Goal: Task Accomplishment & Management: Manage account settings

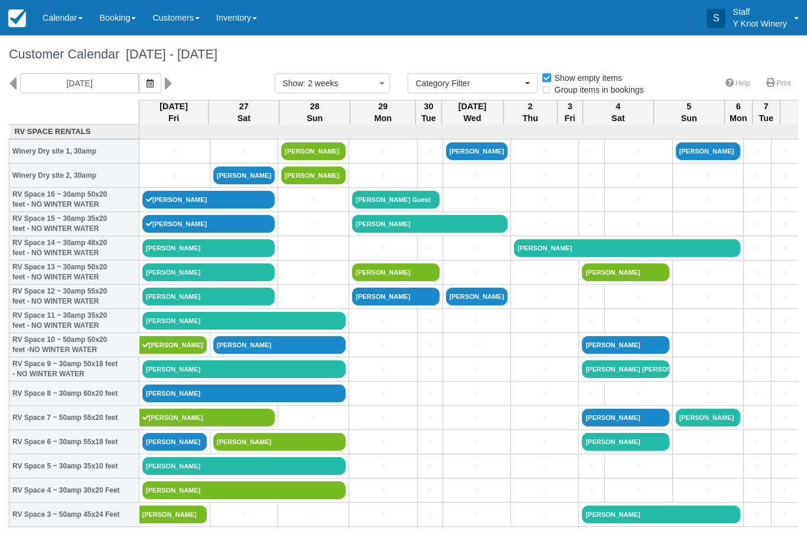
select select
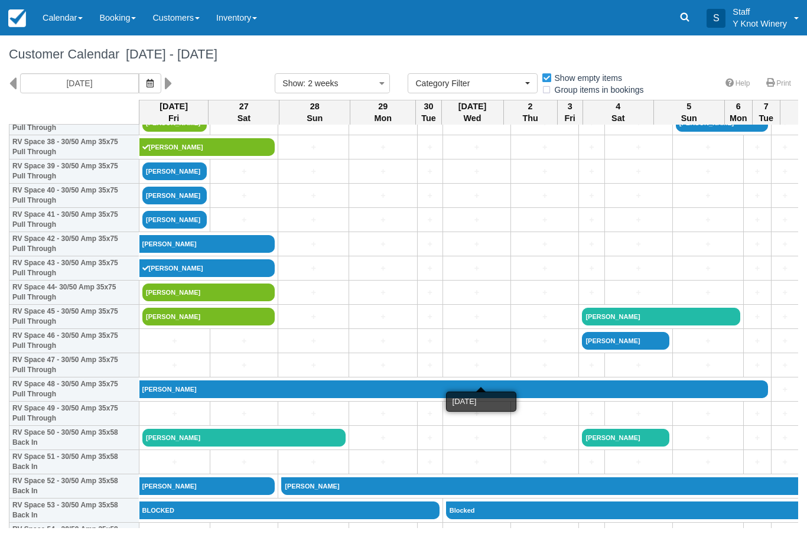
scroll to position [950, 0]
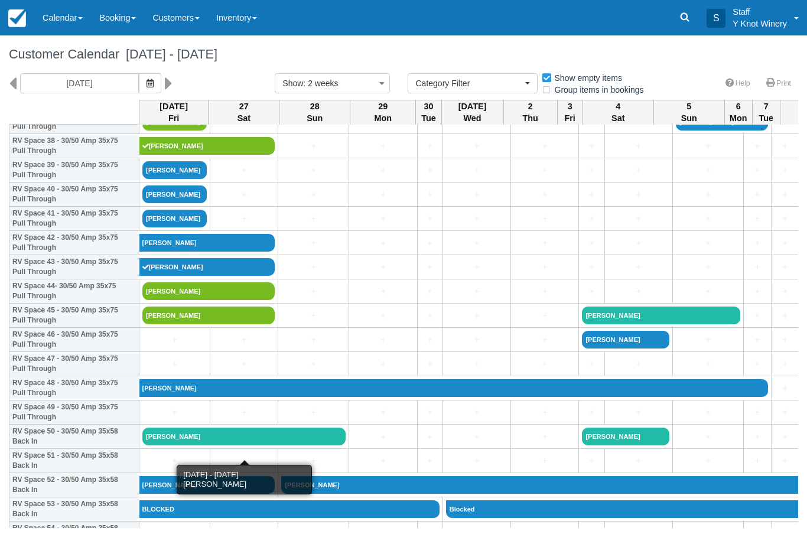
click at [207, 445] on link "[PERSON_NAME]" at bounding box center [243, 437] width 203 height 18
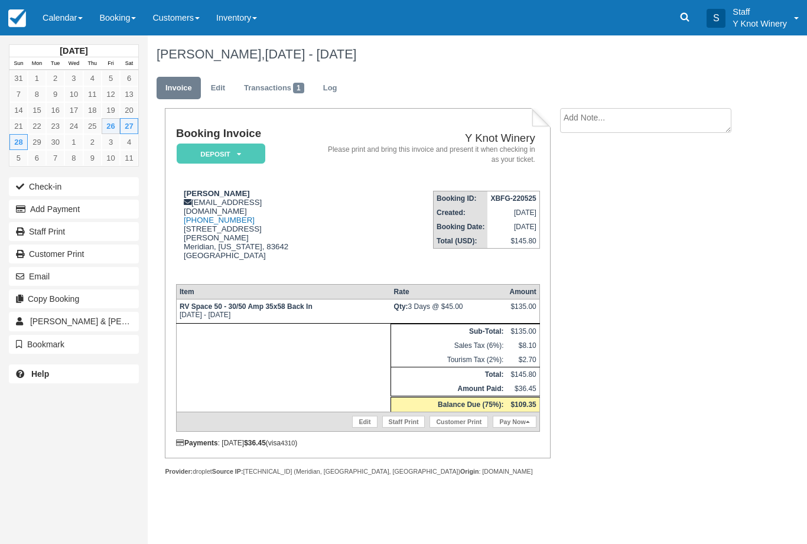
click at [54, 19] on link "Calendar" at bounding box center [62, 17] width 57 height 35
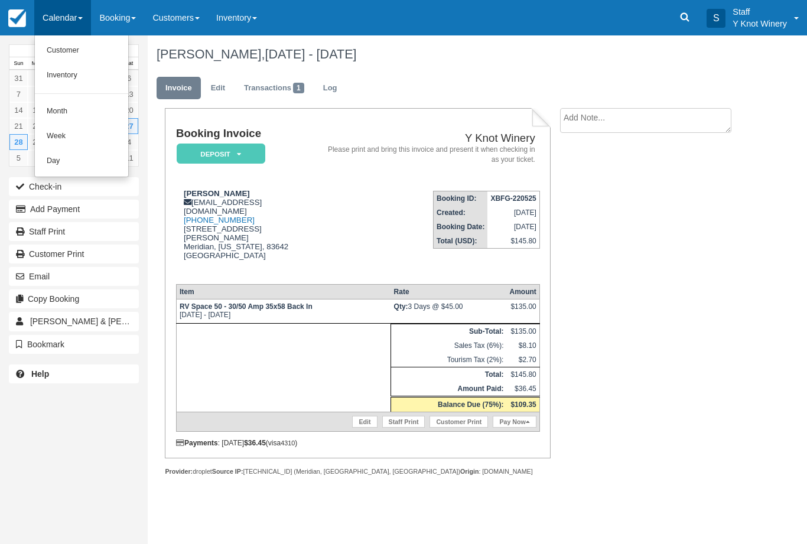
click at [63, 45] on link "Customer" at bounding box center [81, 50] width 93 height 25
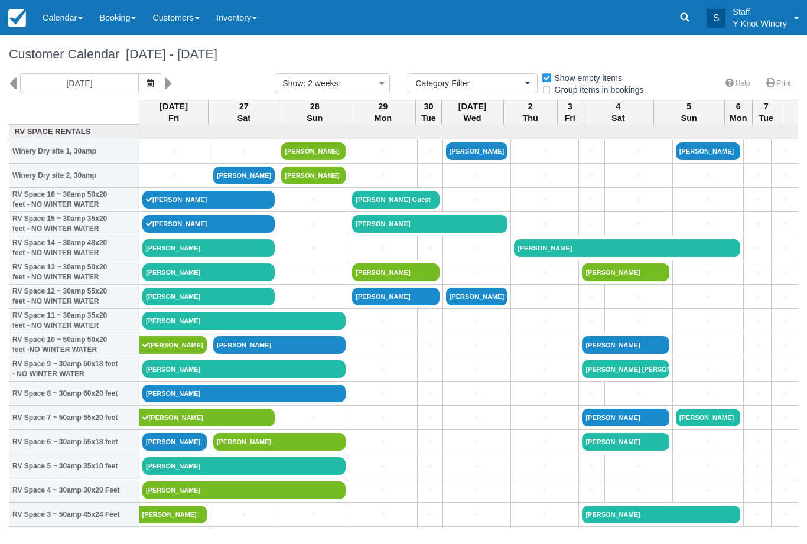
select select
click at [57, 28] on link "Calendar" at bounding box center [62, 17] width 57 height 35
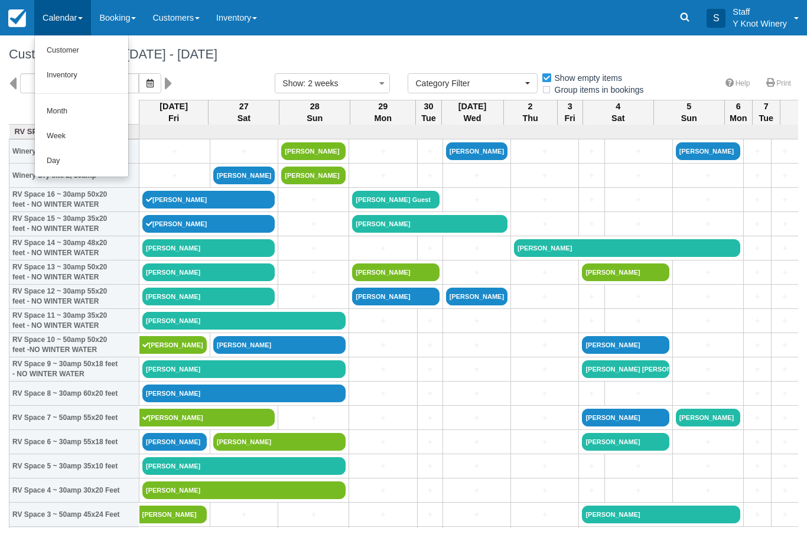
click at [57, 44] on link "Customer" at bounding box center [81, 50] width 93 height 25
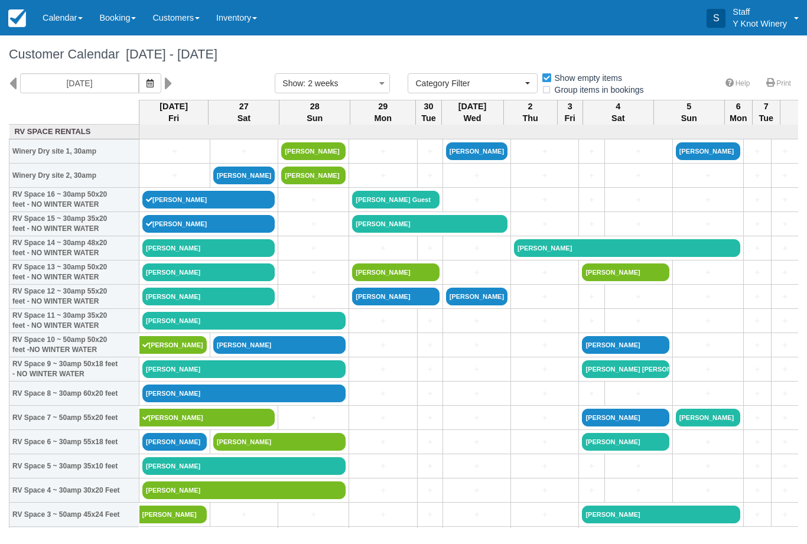
select select
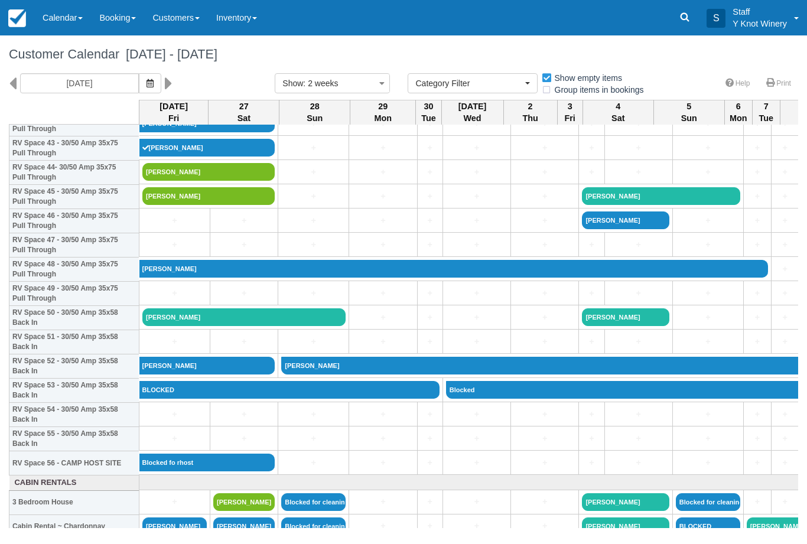
scroll to position [1070, 0]
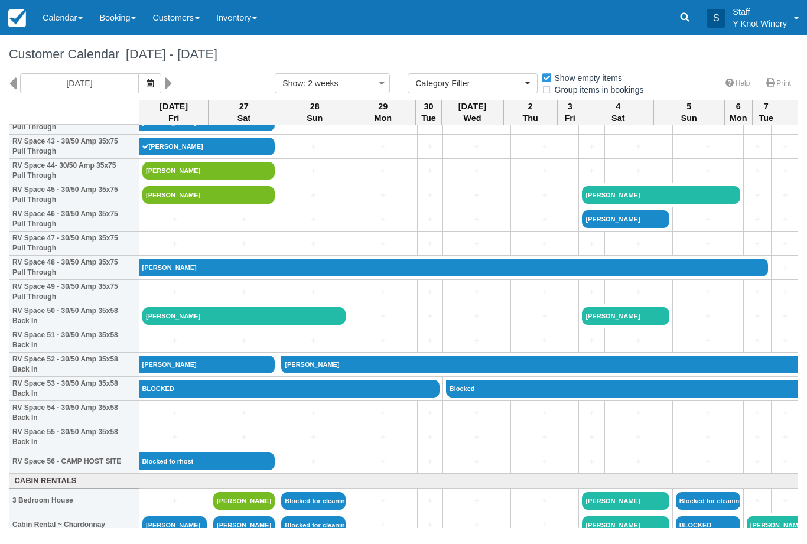
click at [222, 325] on link "[PERSON_NAME]" at bounding box center [243, 316] width 203 height 18
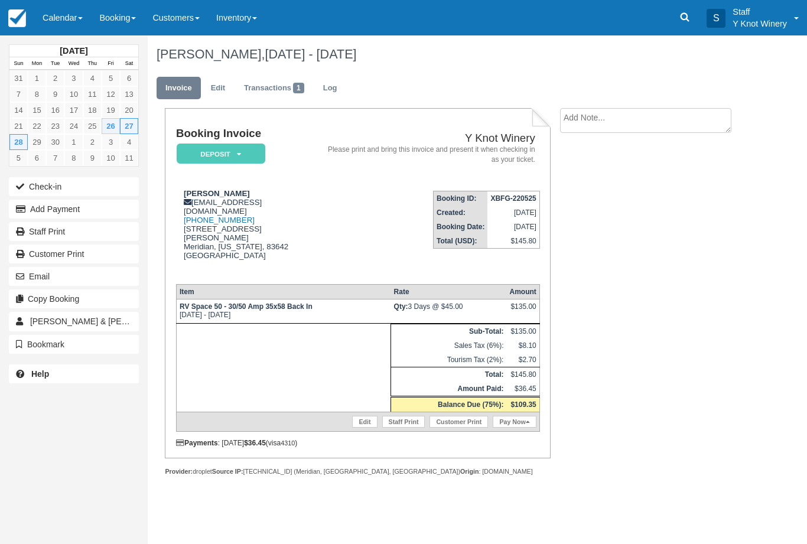
click at [43, 188] on button "Check-in" at bounding box center [74, 186] width 130 height 19
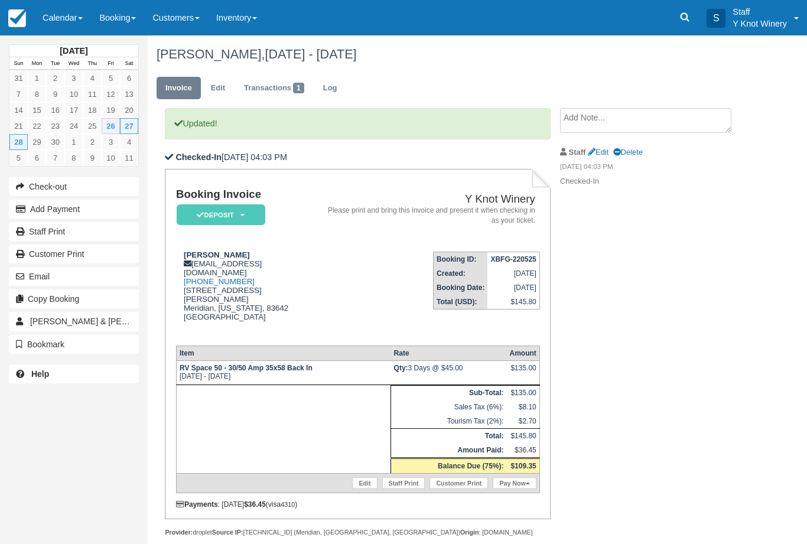
click at [514, 477] on link "Pay Now" at bounding box center [514, 483] width 43 height 12
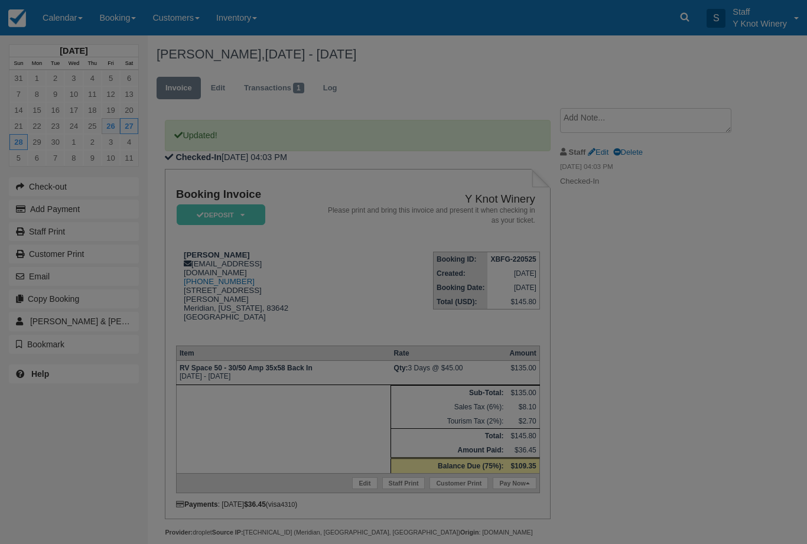
type input "[DATE]"
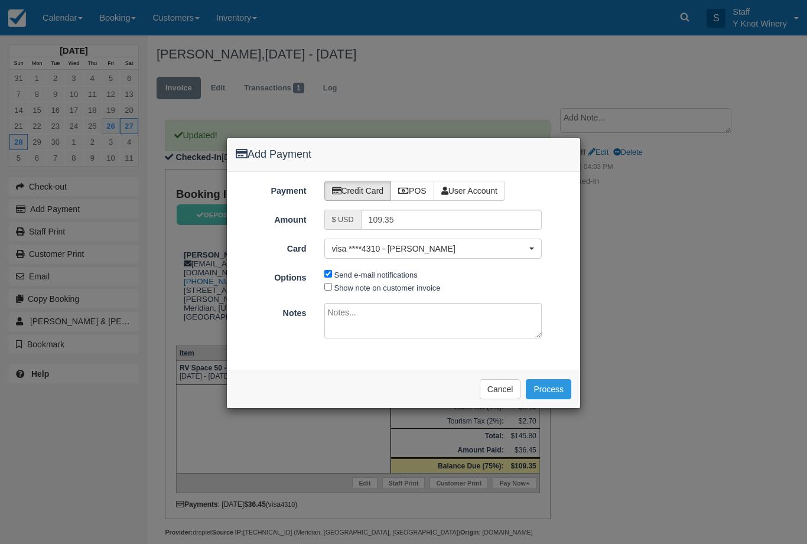
click at [431, 189] on label "POS" at bounding box center [412, 191] width 44 height 20
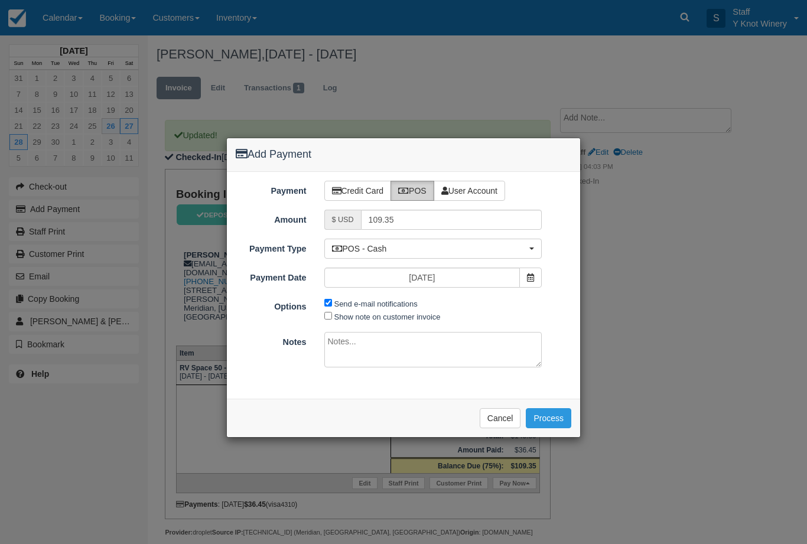
radio input "true"
click at [558, 408] on button "Process" at bounding box center [548, 418] width 45 height 20
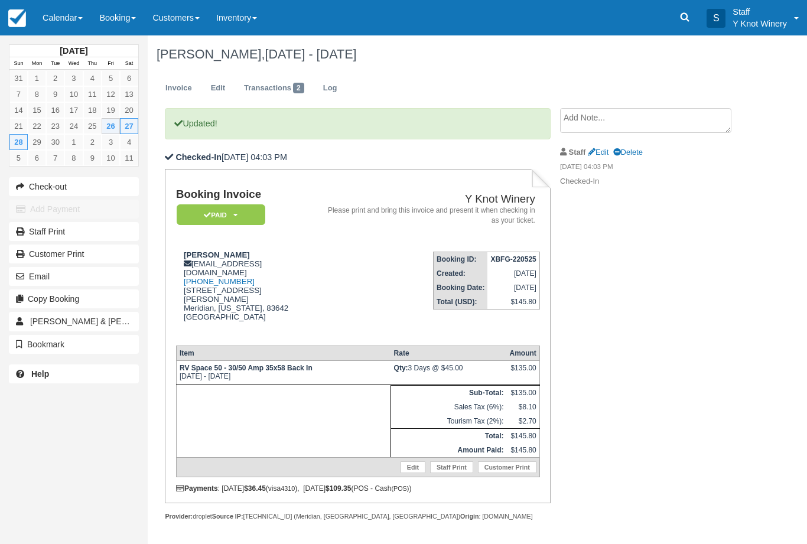
click at [51, 19] on link "Calendar" at bounding box center [62, 17] width 57 height 35
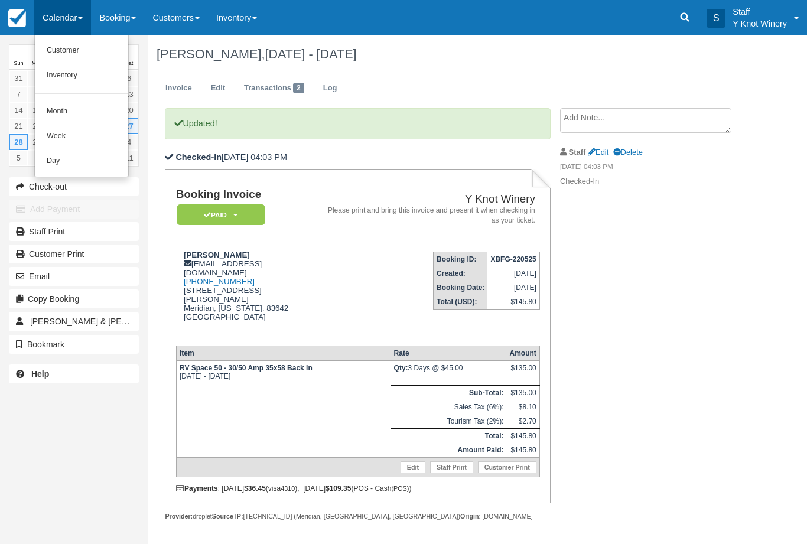
click at [60, 54] on link "Customer" at bounding box center [81, 50] width 93 height 25
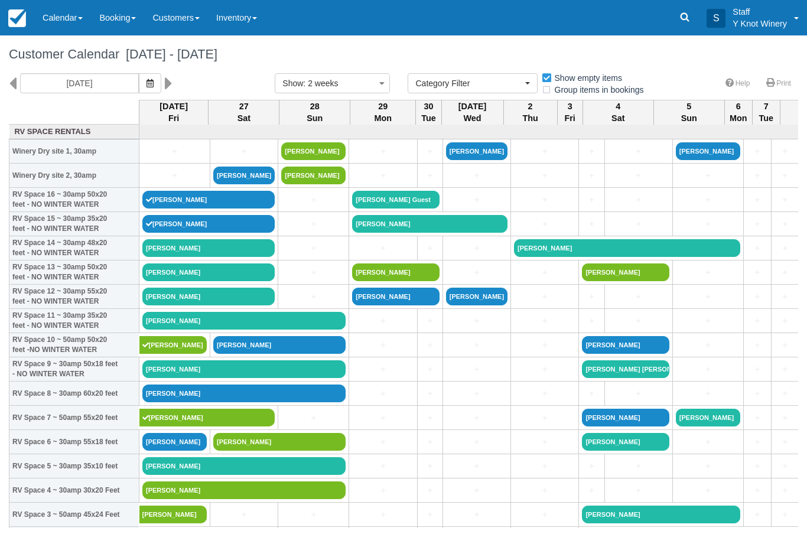
select select
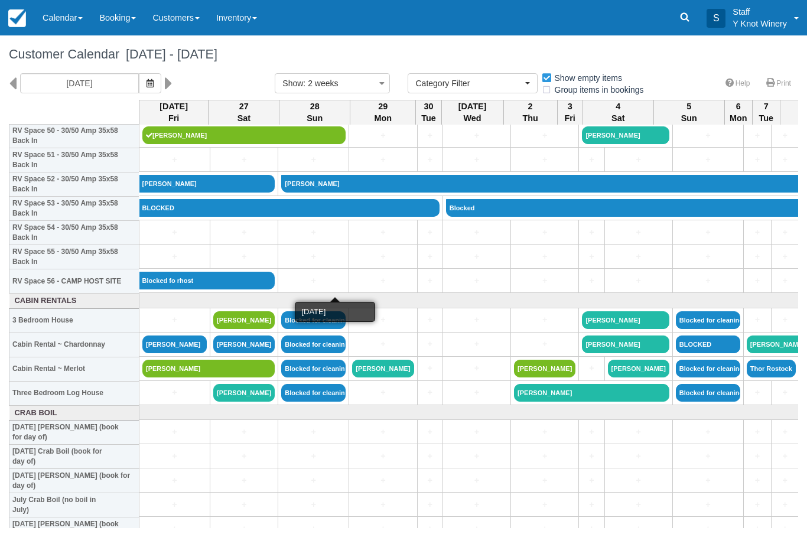
scroll to position [1250, 0]
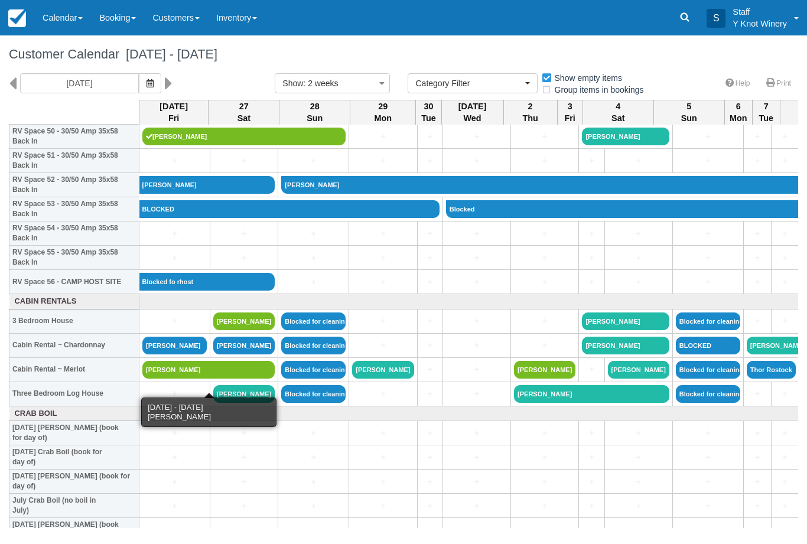
click at [181, 379] on link "[PERSON_NAME]" at bounding box center [208, 370] width 132 height 18
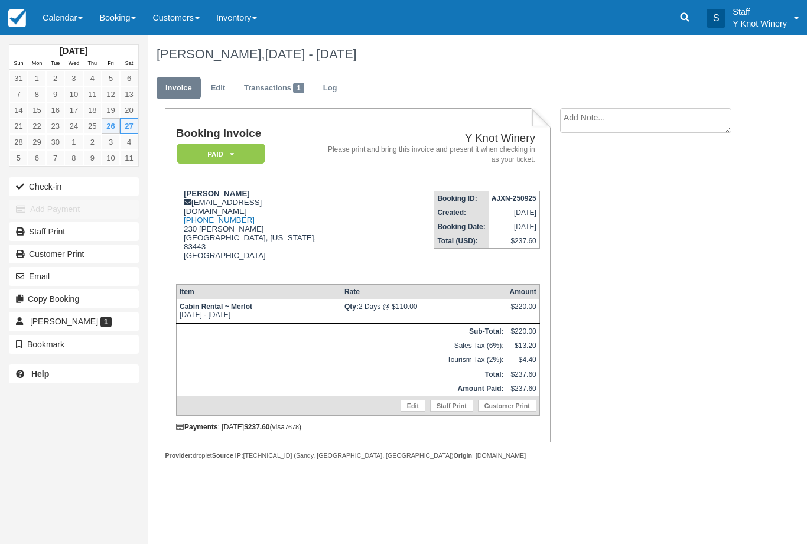
click at [61, 185] on button "Check-in" at bounding box center [74, 186] width 130 height 19
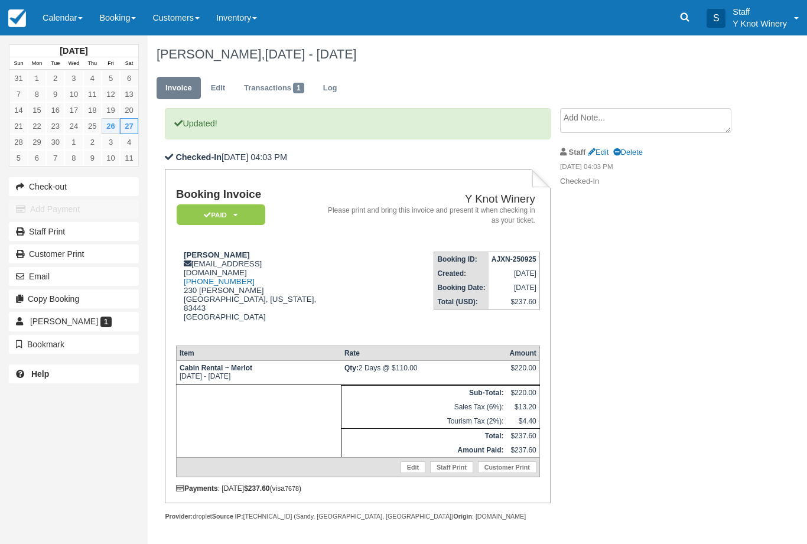
click at [58, 21] on link "Calendar" at bounding box center [62, 17] width 57 height 35
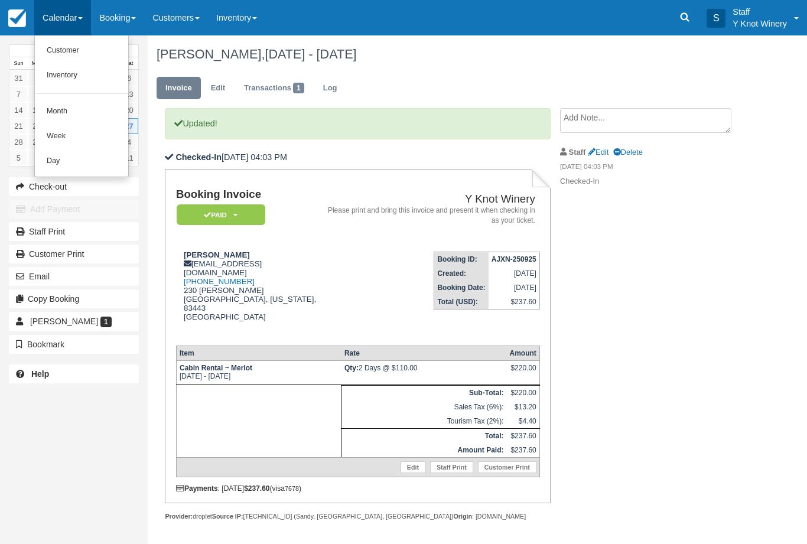
click at [54, 50] on link "Customer" at bounding box center [81, 50] width 93 height 25
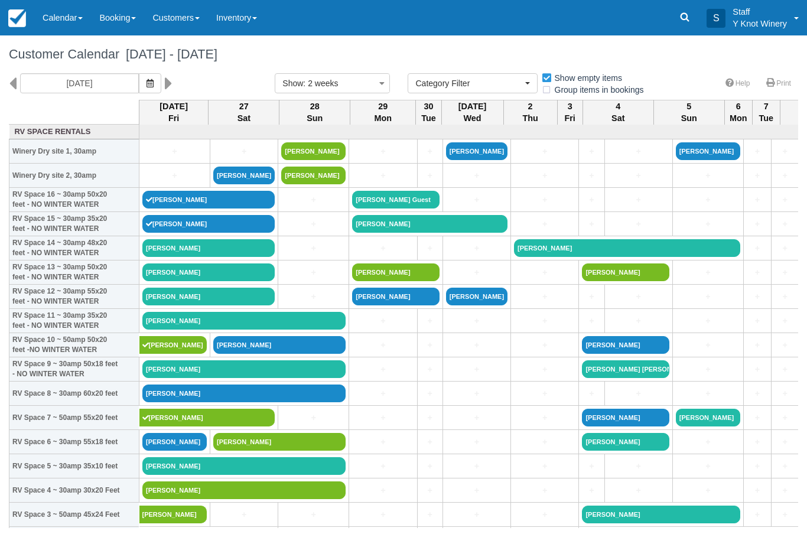
select select
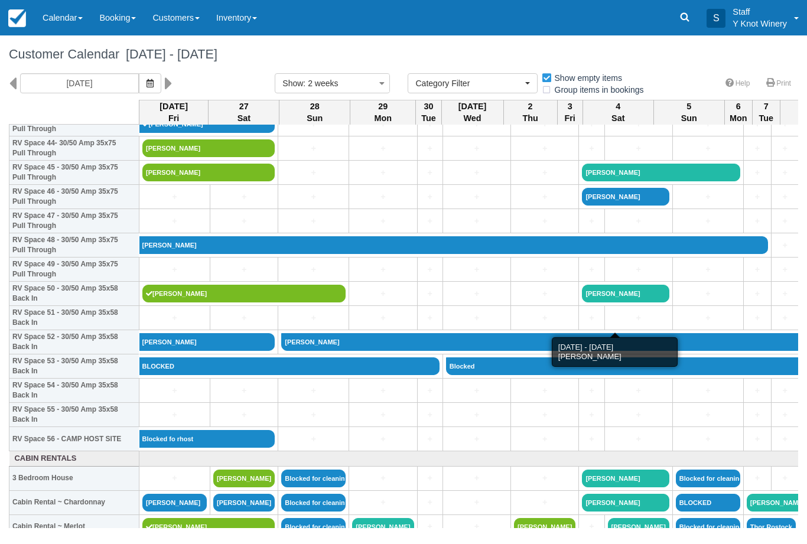
scroll to position [1093, 0]
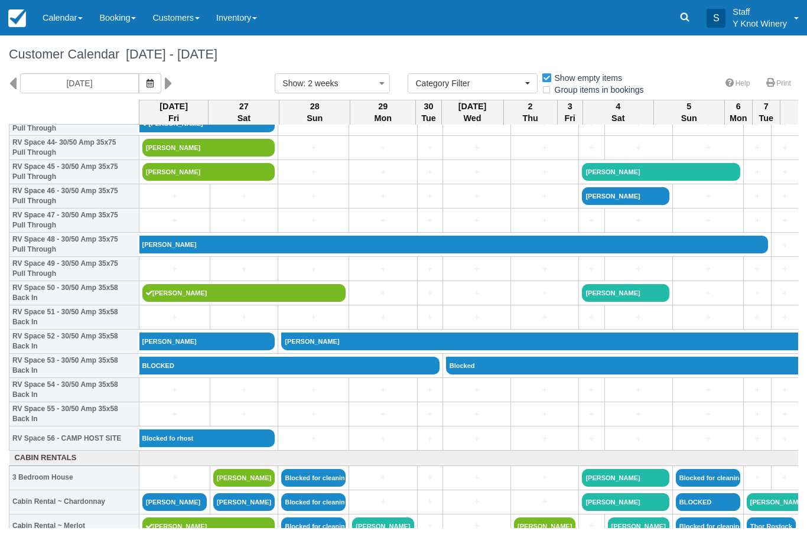
click at [61, 27] on link "Calendar" at bounding box center [62, 17] width 57 height 35
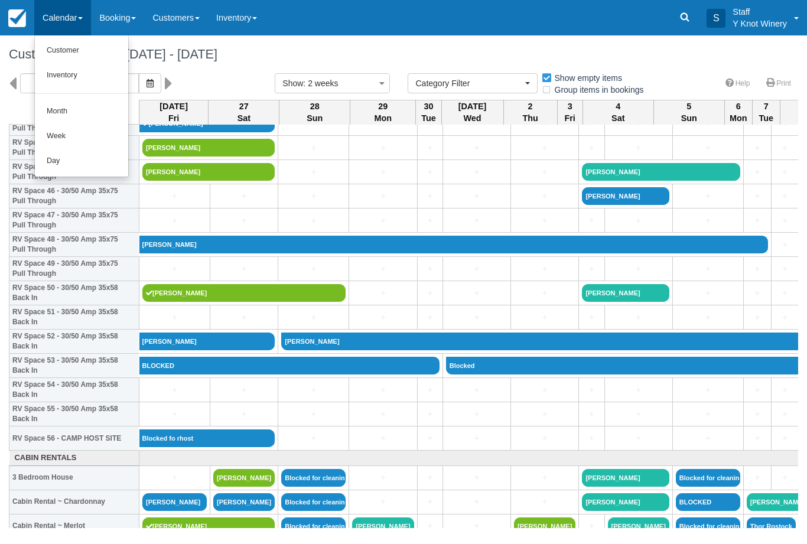
click at [76, 49] on link "Customer" at bounding box center [81, 50] width 93 height 25
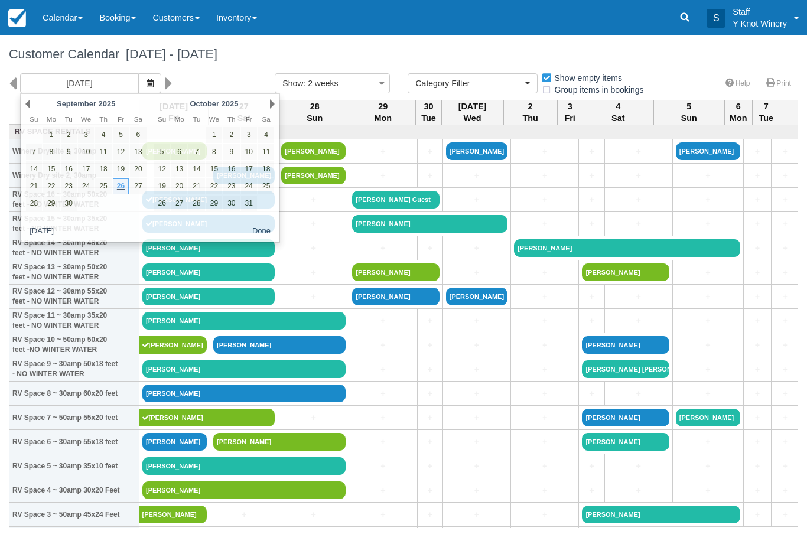
select select
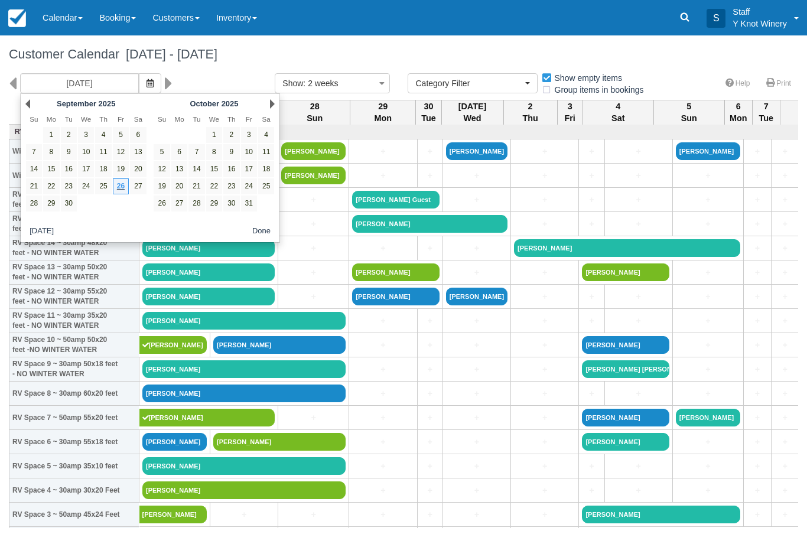
click at [274, 108] on link "Next" at bounding box center [272, 103] width 5 height 9
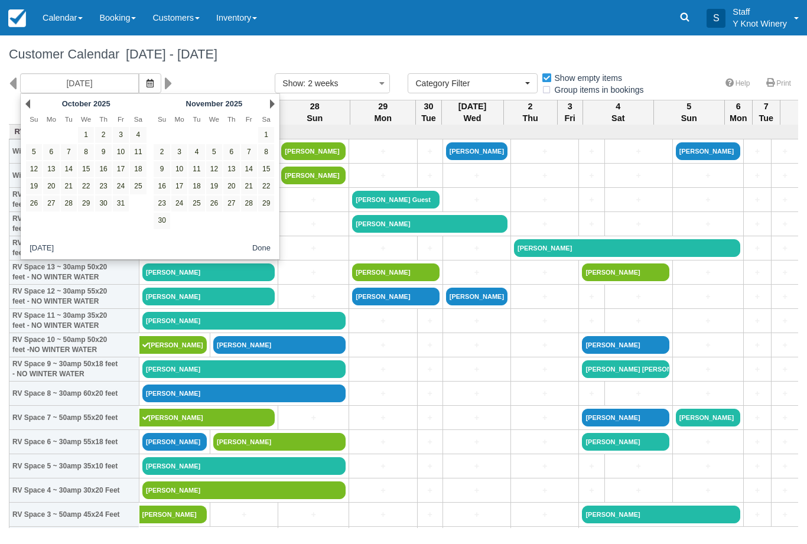
click at [272, 101] on link "Next" at bounding box center [272, 103] width 5 height 9
click at [274, 105] on link "Next" at bounding box center [272, 103] width 5 height 9
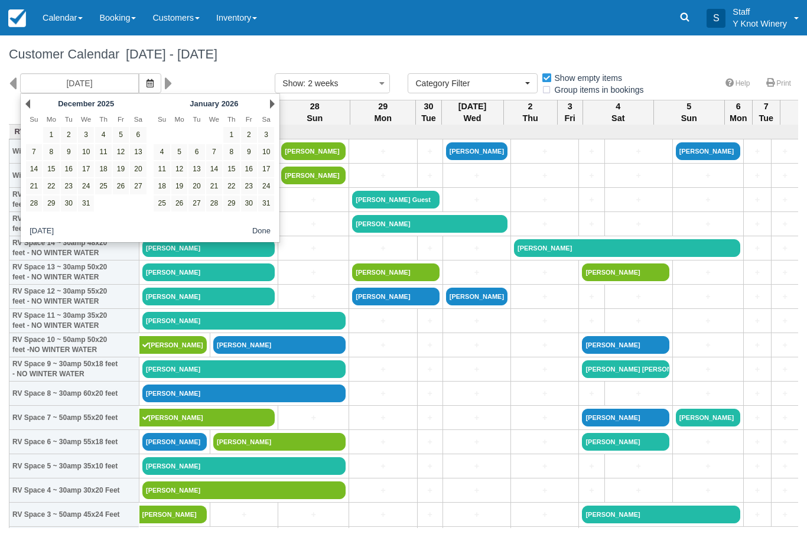
click at [271, 106] on link "Next" at bounding box center [272, 103] width 5 height 9
click at [270, 107] on link "Next" at bounding box center [272, 103] width 5 height 9
click at [273, 106] on link "Next" at bounding box center [272, 103] width 5 height 9
click at [274, 101] on link "Next" at bounding box center [272, 103] width 5 height 9
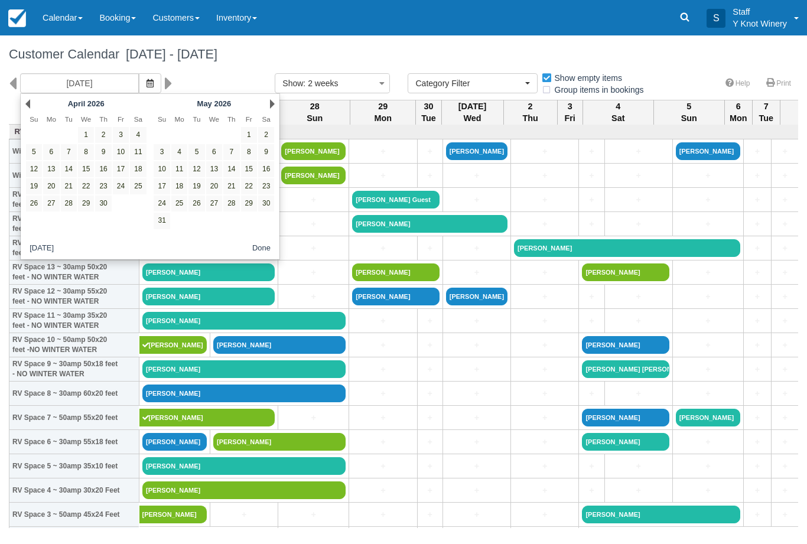
click at [249, 154] on link "8" at bounding box center [249, 152] width 16 height 16
type input "05/08/26"
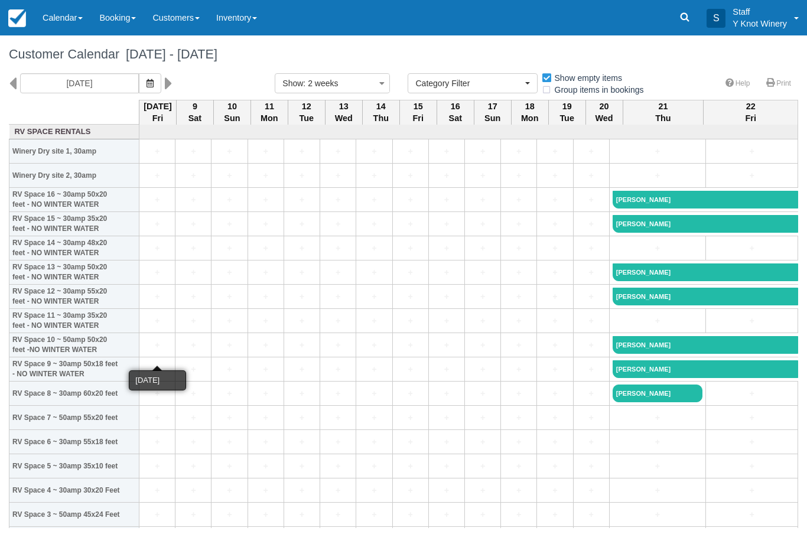
click at [159, 351] on link "+" at bounding box center [157, 345] width 30 height 12
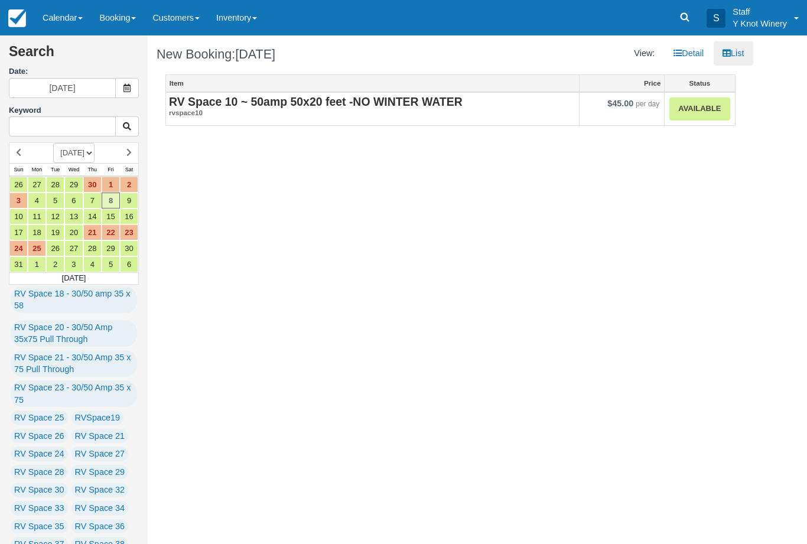
click at [698, 113] on link "Available" at bounding box center [699, 108] width 60 height 23
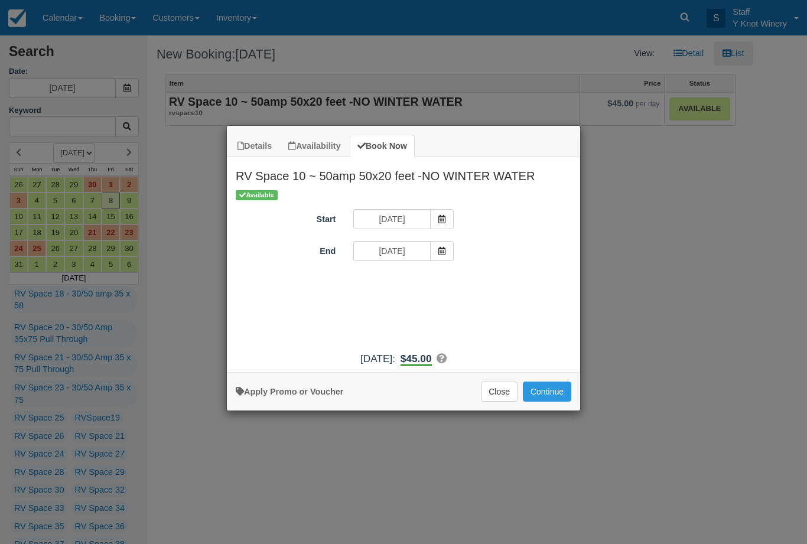
click at [438, 256] on span "Item Modal" at bounding box center [442, 251] width 24 height 20
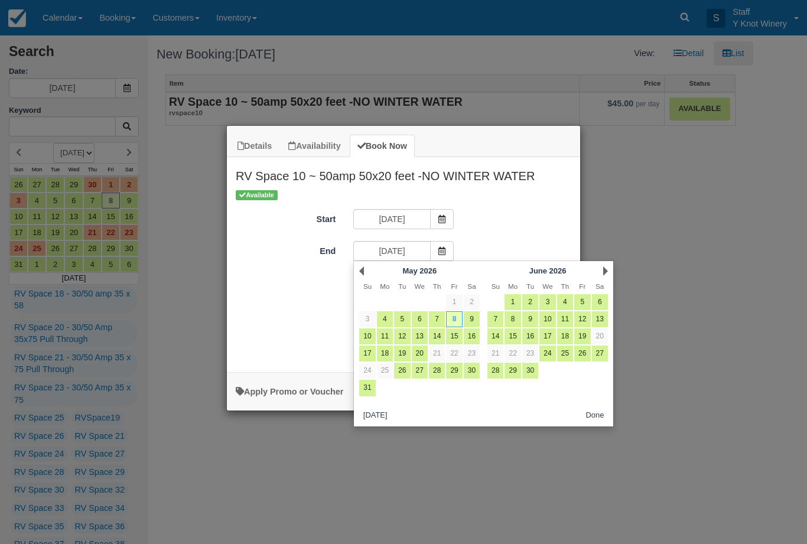
click at [369, 333] on link "10" at bounding box center [367, 336] width 16 height 16
type input "[DATE]"
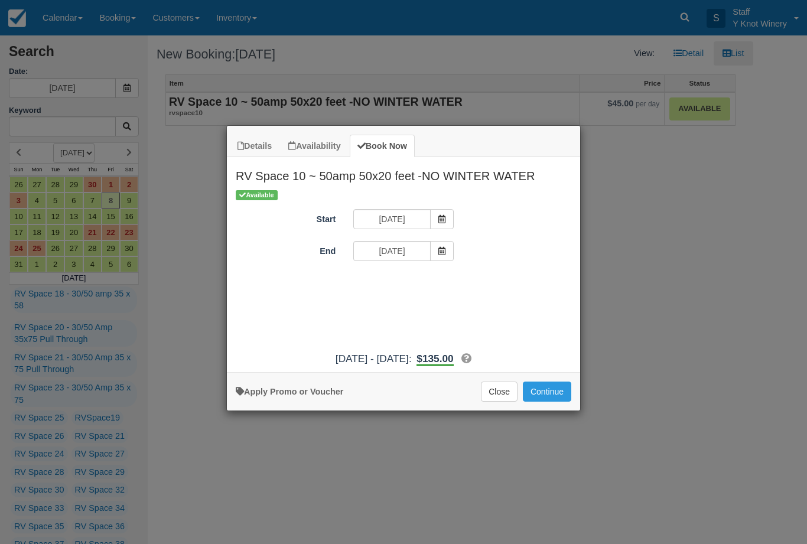
click at [551, 398] on button "Continue" at bounding box center [547, 392] width 48 height 20
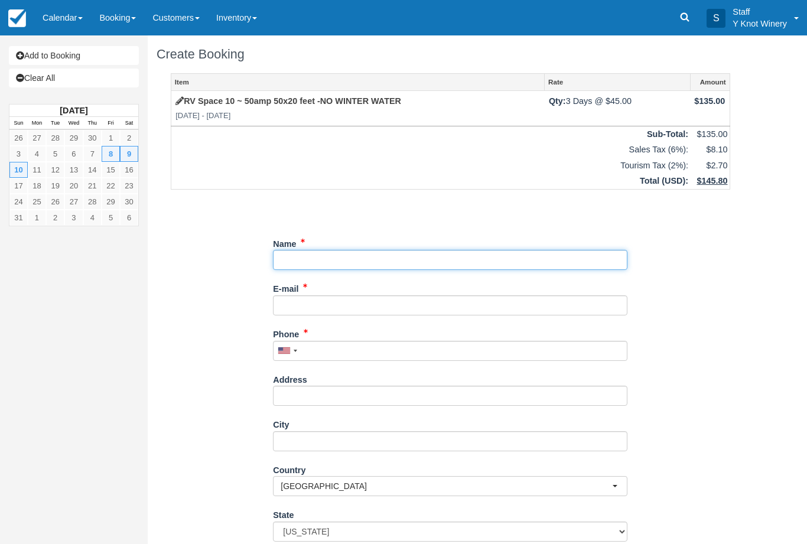
click at [316, 253] on input "Name" at bounding box center [450, 260] width 354 height 20
type input "[PERSON_NAME]"
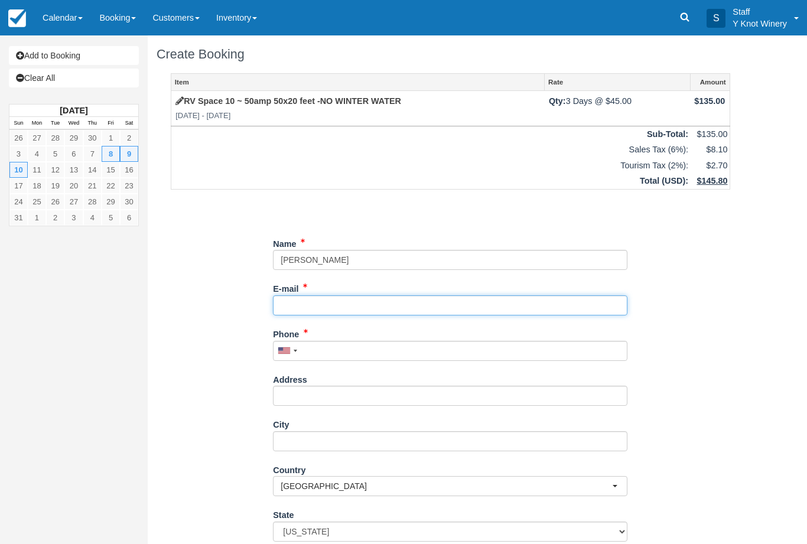
click at [301, 299] on input "E-mail" at bounding box center [450, 305] width 354 height 20
type input "[PERSON_NAME][EMAIL_ADDRESS][DOMAIN_NAME]"
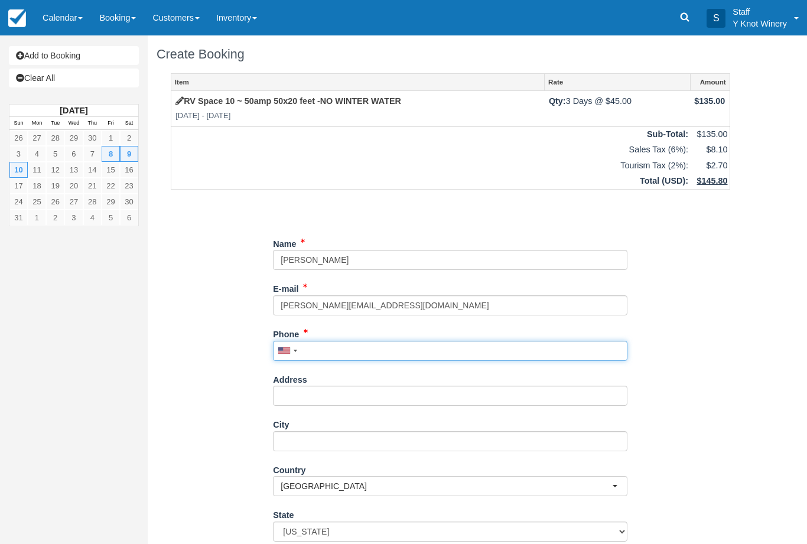
click at [327, 342] on input "Phone" at bounding box center [450, 351] width 354 height 20
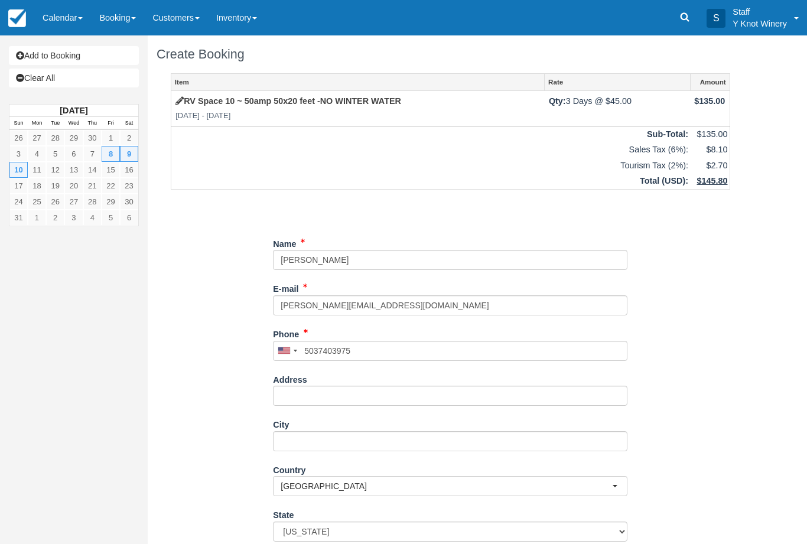
type input "[PHONE_NUMBER]"
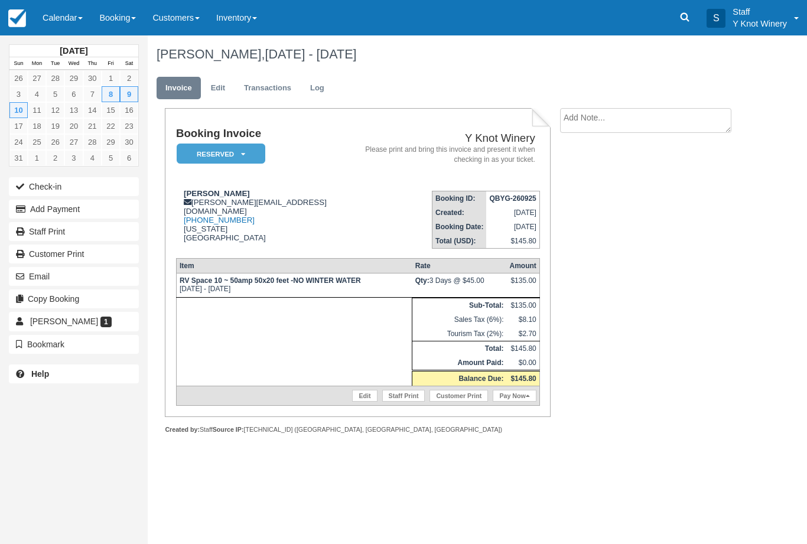
click at [362, 402] on link "Edit" at bounding box center [364, 396] width 25 height 12
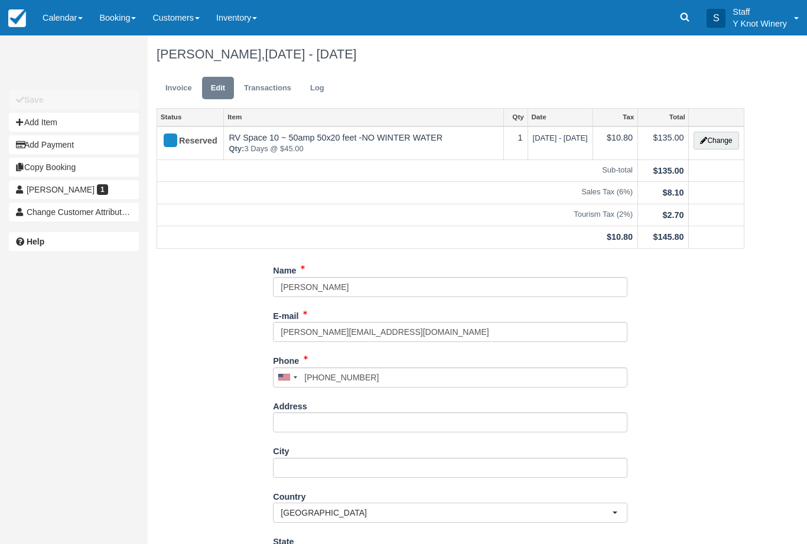
click at [67, 122] on button "Add Item" at bounding box center [74, 122] width 130 height 19
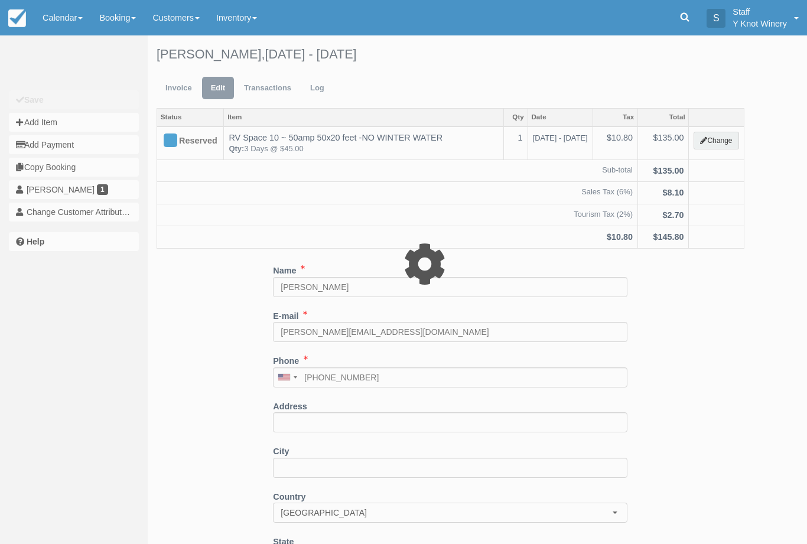
type input "0.00"
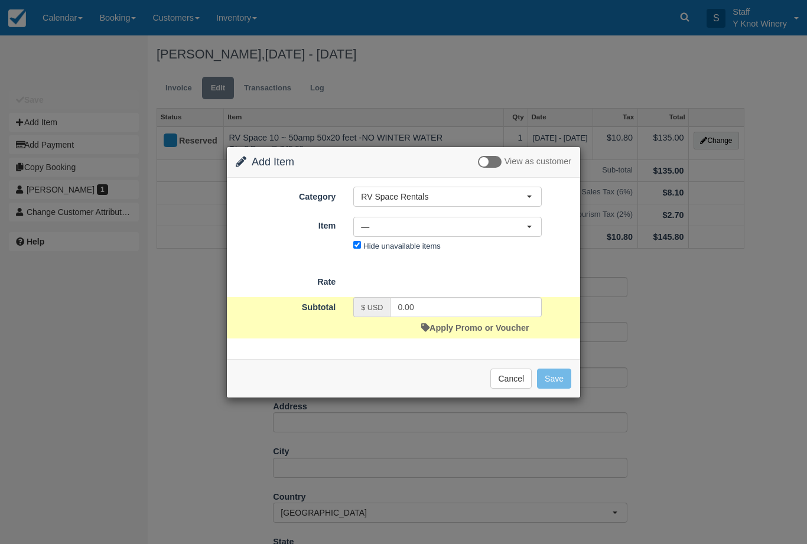
click at [434, 194] on span "RV Space Rentals" at bounding box center [443, 197] width 165 height 12
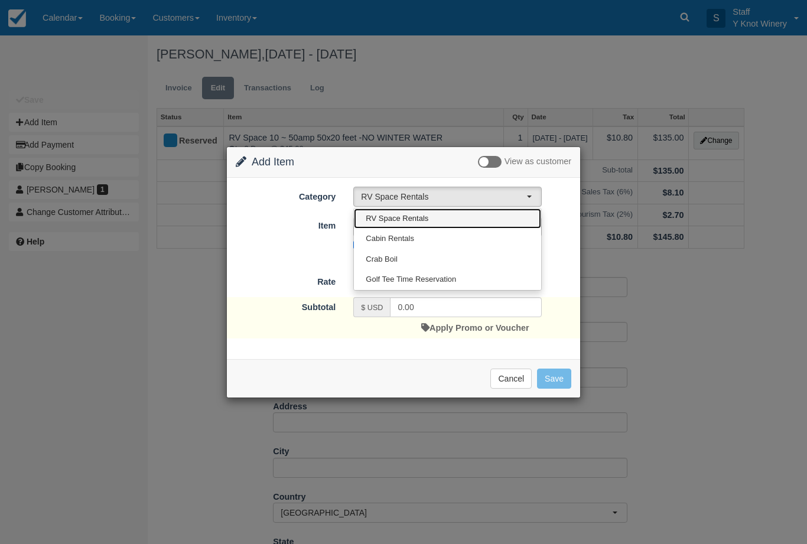
click at [425, 217] on span "RV Space Rentals" at bounding box center [397, 218] width 63 height 11
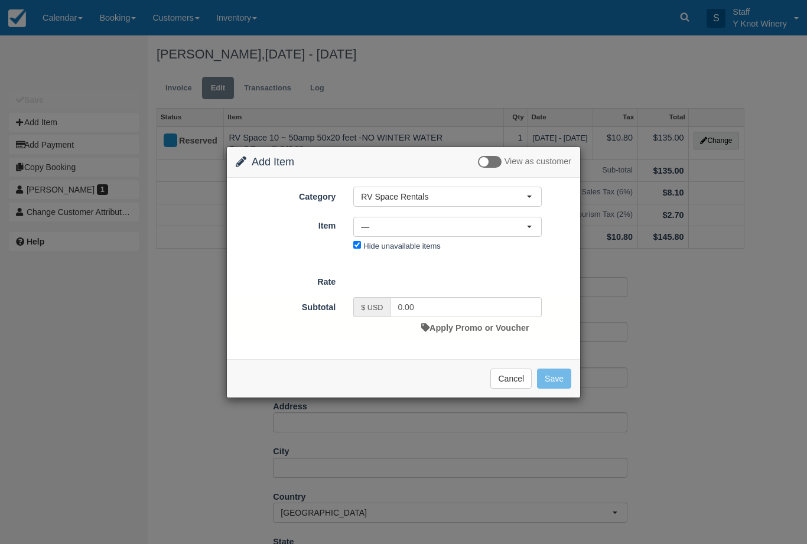
click at [420, 228] on span "—" at bounding box center [443, 227] width 165 height 12
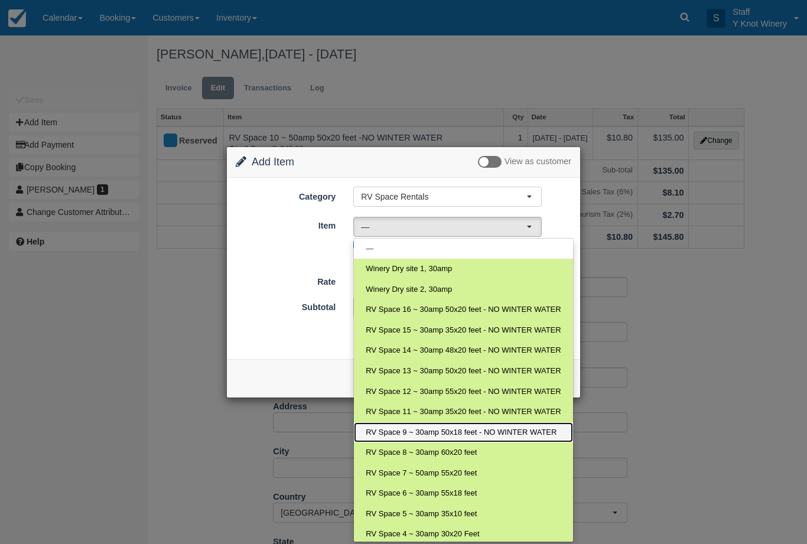
click at [434, 432] on span "RV Space 9 ~ 30amp 50x18 feet - NO WINTER WATER" at bounding box center [461, 432] width 191 height 11
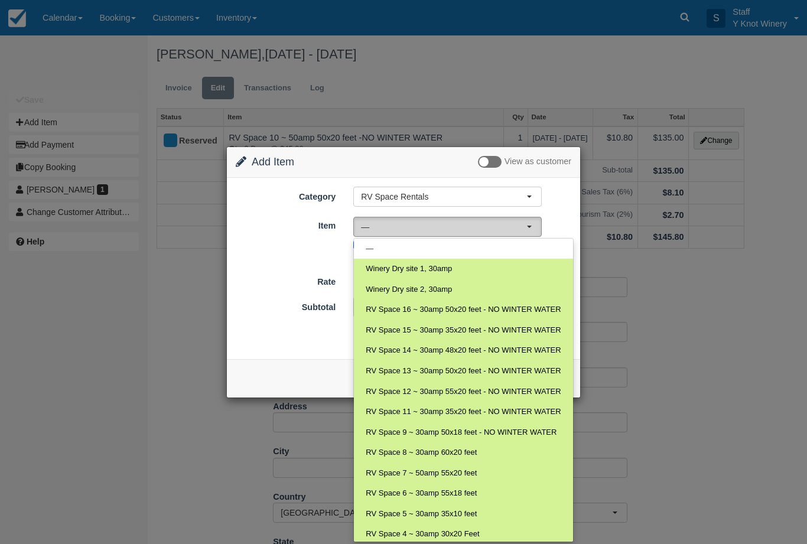
select select "21"
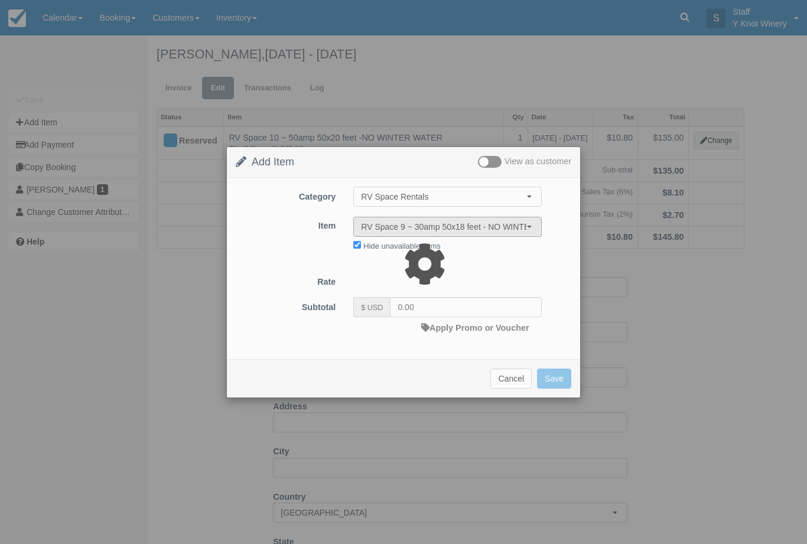
type input "40.00"
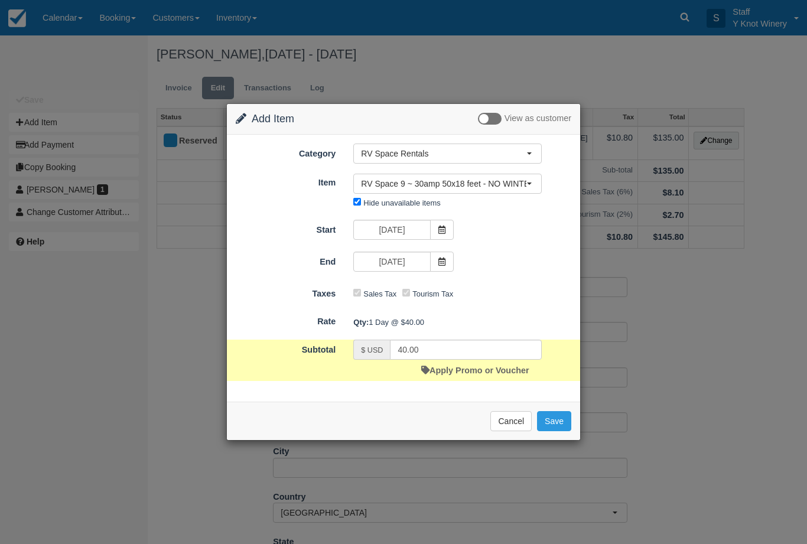
click at [444, 263] on icon at bounding box center [442, 262] width 8 height 8
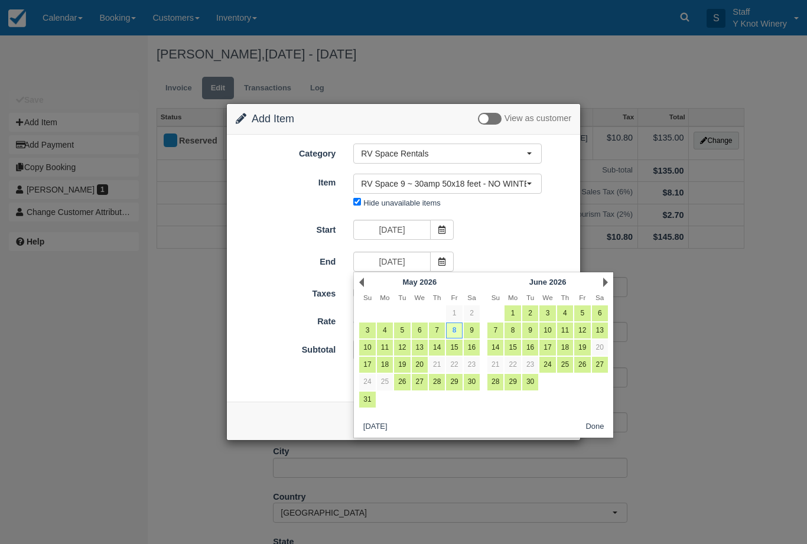
click at [367, 344] on link "10" at bounding box center [367, 348] width 16 height 16
type input "05/10/26"
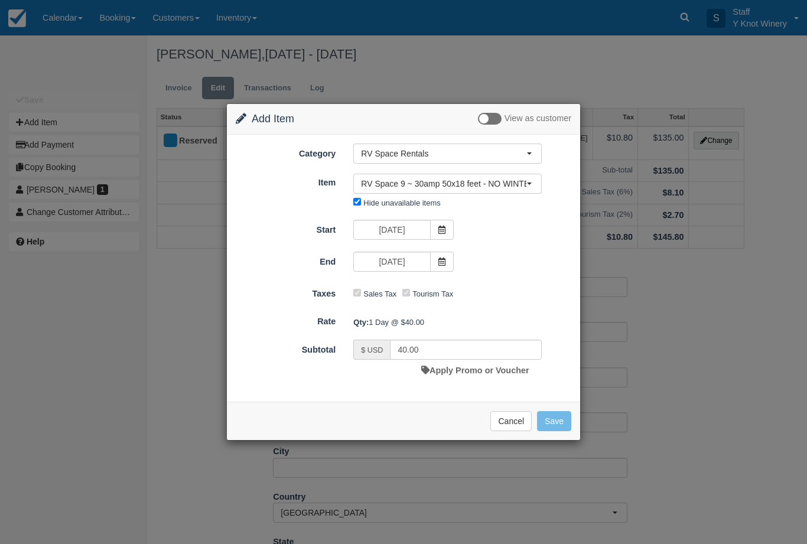
type input "120.00"
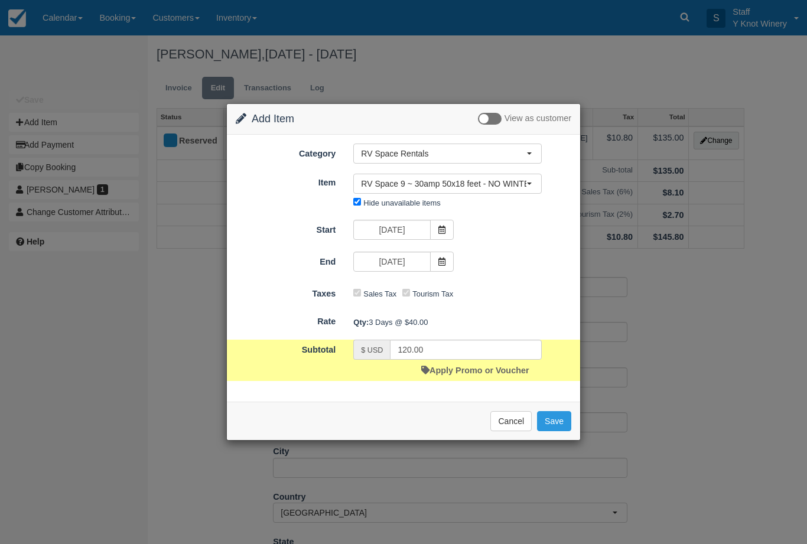
click at [554, 422] on button "Save" at bounding box center [554, 421] width 34 height 20
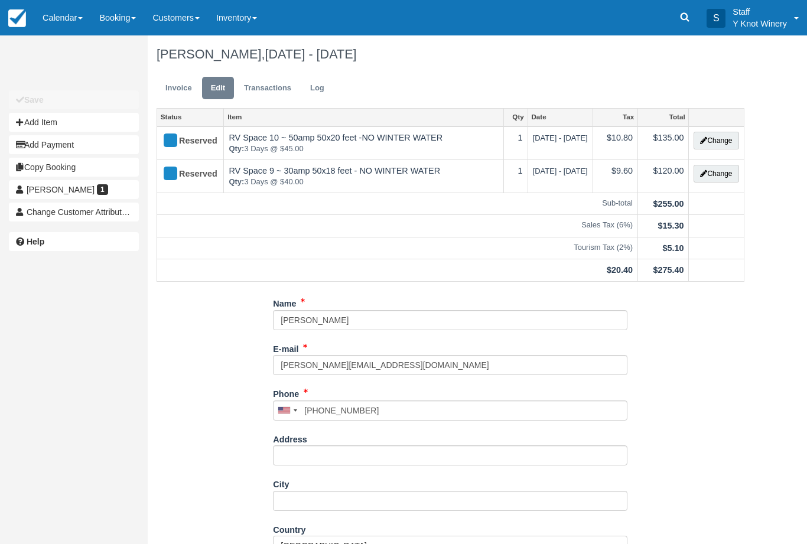
click at [184, 85] on link "Invoice" at bounding box center [179, 88] width 44 height 23
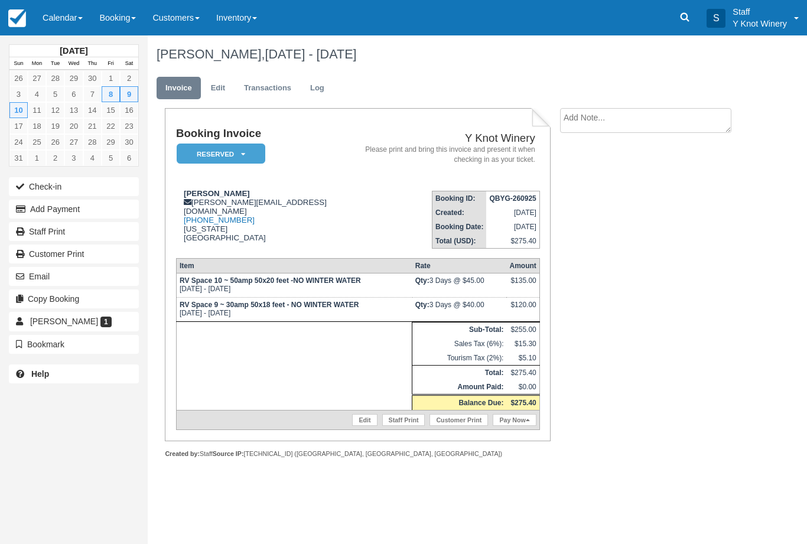
click at [60, 17] on link "Calendar" at bounding box center [62, 17] width 57 height 35
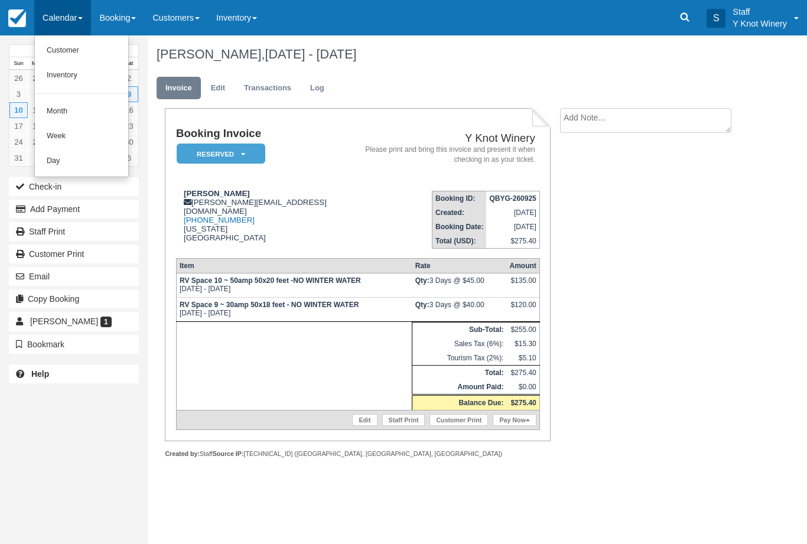
click at [74, 48] on link "Customer" at bounding box center [81, 50] width 93 height 25
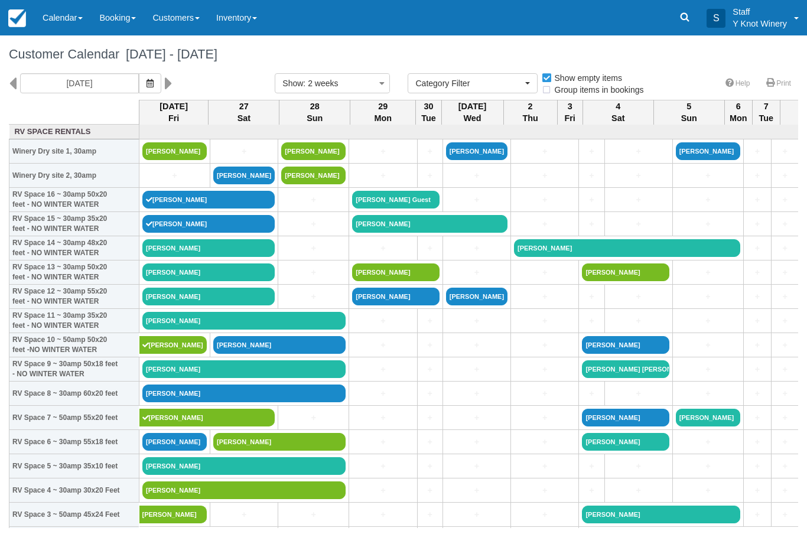
select select
click at [54, 21] on link "Calendar" at bounding box center [62, 17] width 57 height 35
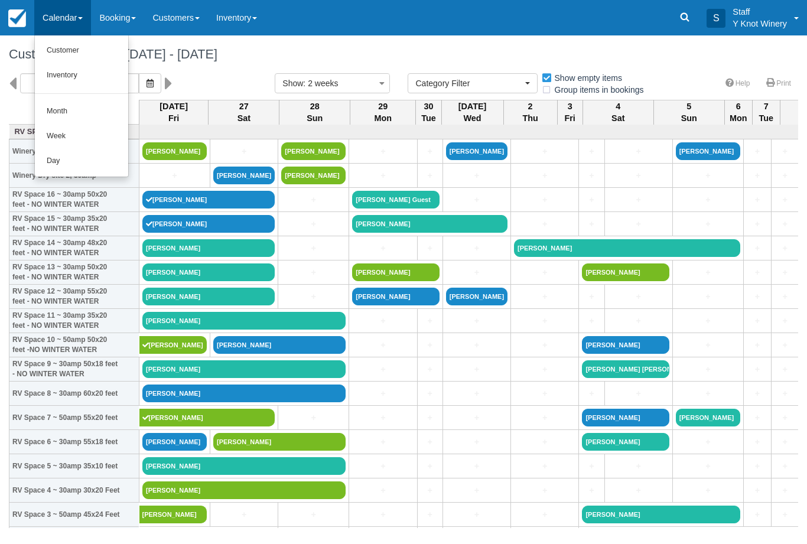
click at [62, 57] on link "Customer" at bounding box center [81, 50] width 93 height 25
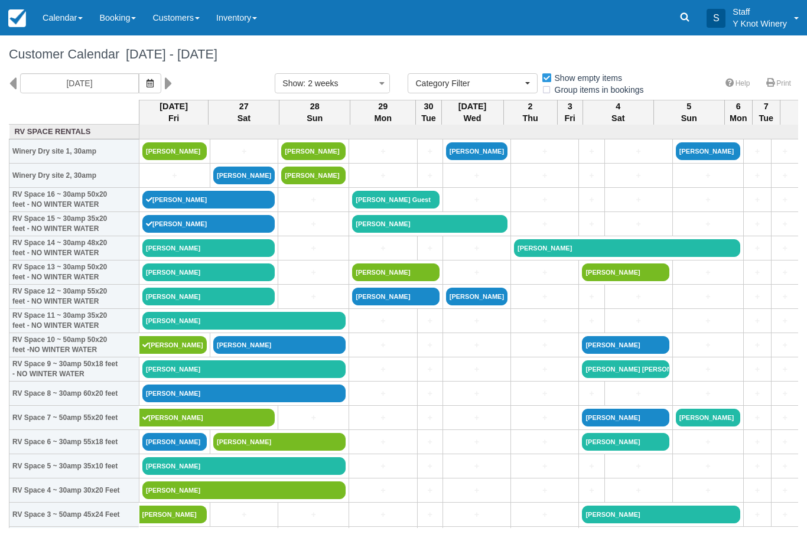
select select
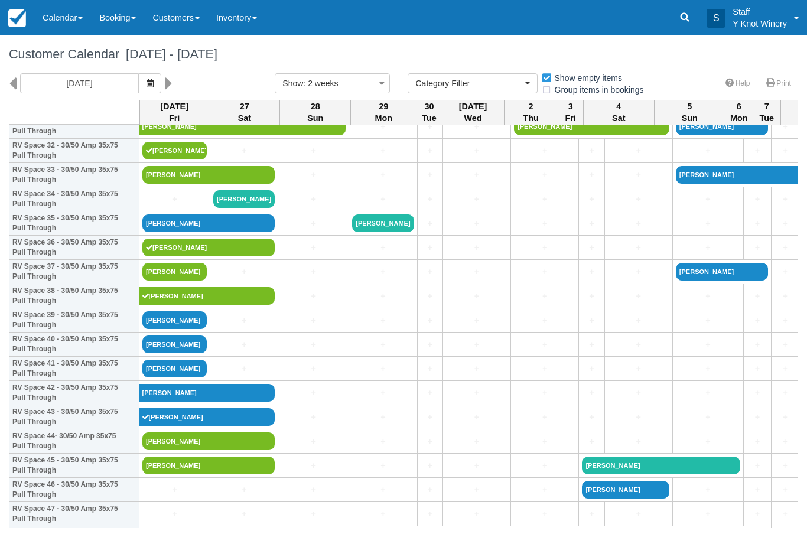
scroll to position [800, 0]
click at [180, 353] on link "[PERSON_NAME]" at bounding box center [174, 345] width 64 height 18
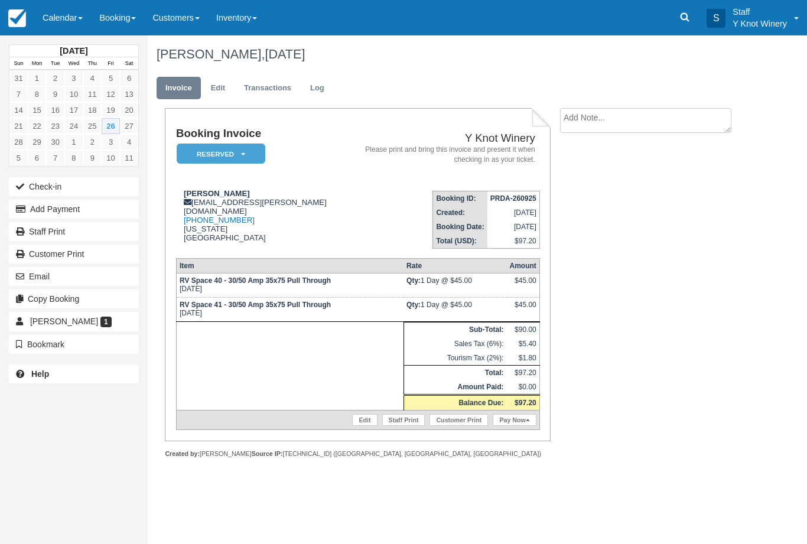
click at [47, 187] on button "Check-in" at bounding box center [74, 186] width 130 height 19
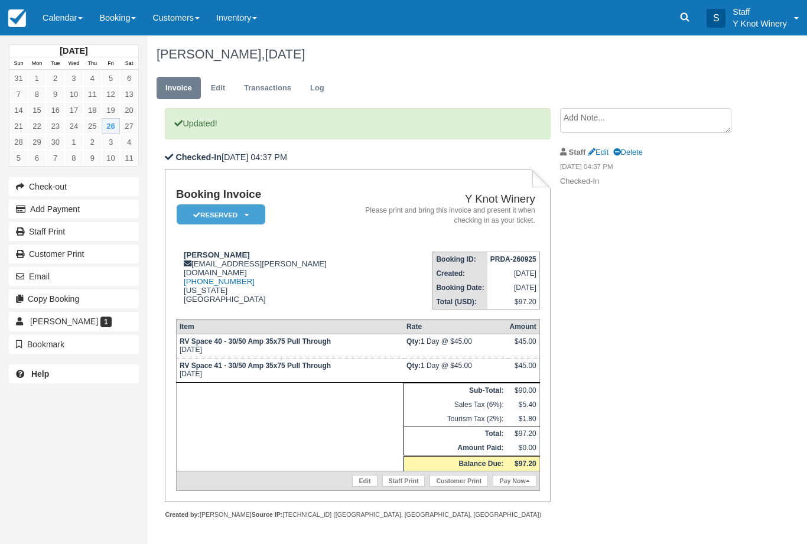
click at [507, 487] on link "Pay Now" at bounding box center [514, 481] width 43 height 12
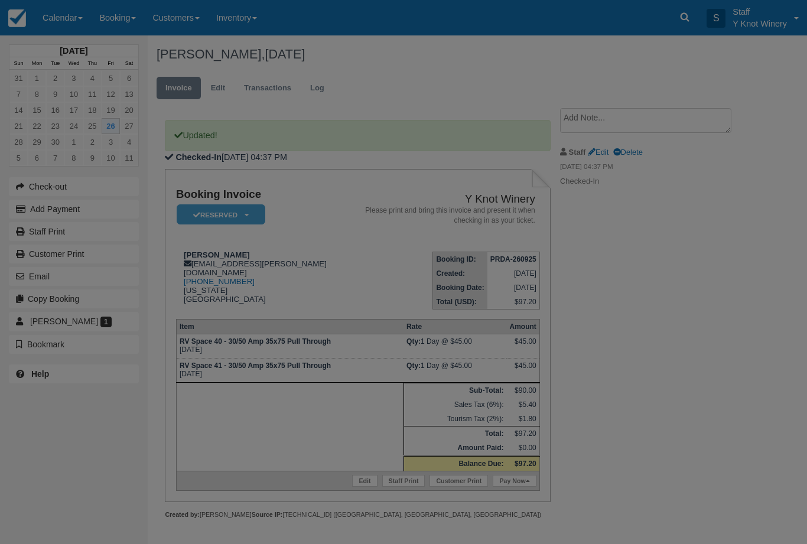
type input "09/26/25"
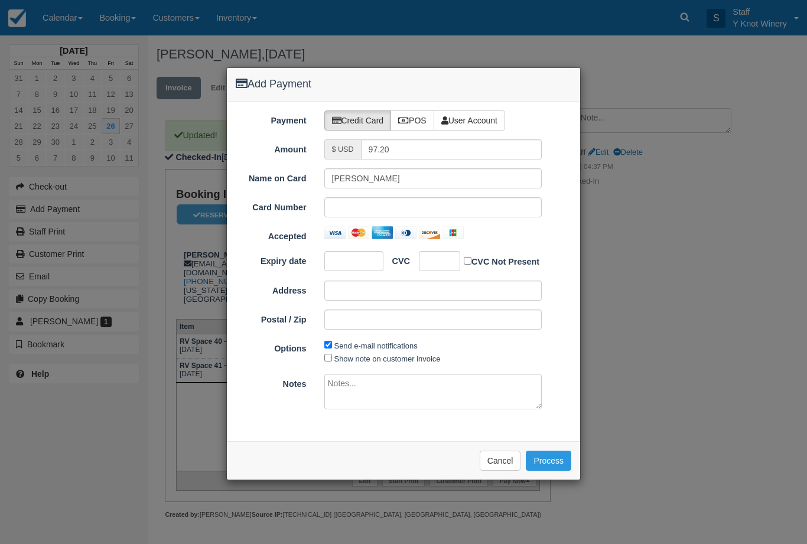
click at [405, 122] on icon at bounding box center [403, 120] width 11 height 8
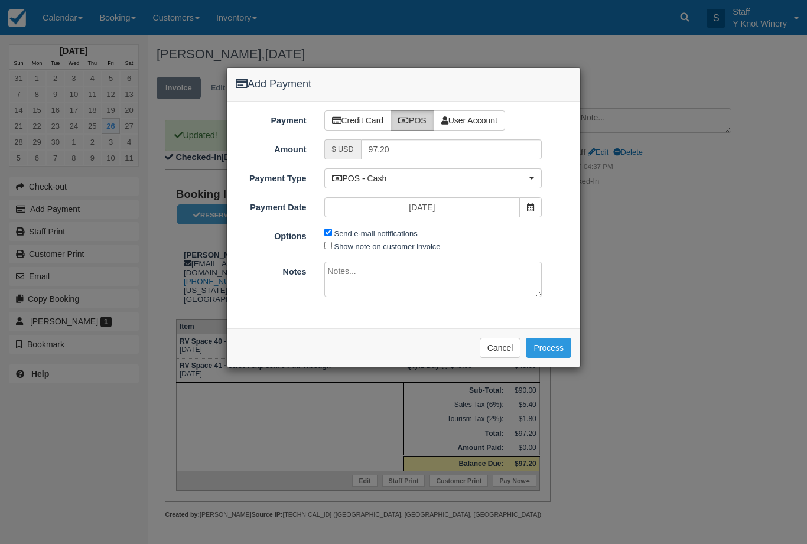
radio input "true"
click at [540, 346] on button "Process" at bounding box center [548, 348] width 45 height 20
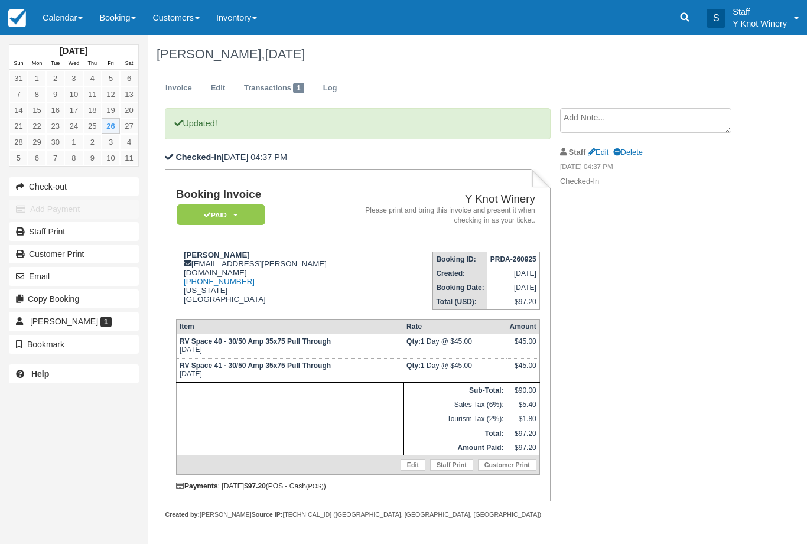
click at [45, 24] on link "Calendar" at bounding box center [62, 17] width 57 height 35
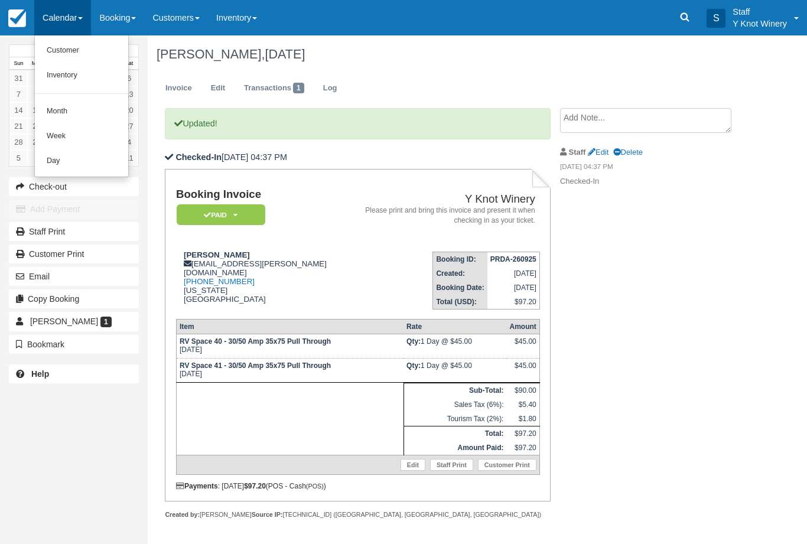
click at [59, 45] on link "Customer" at bounding box center [81, 50] width 93 height 25
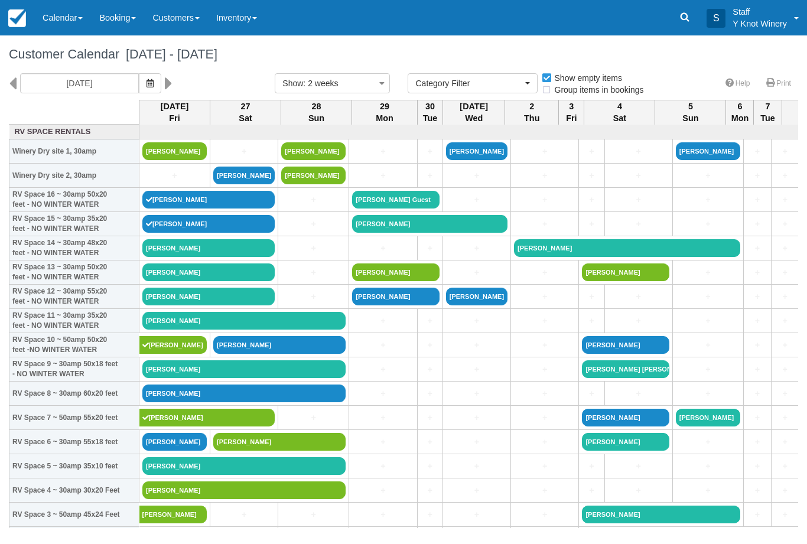
select select
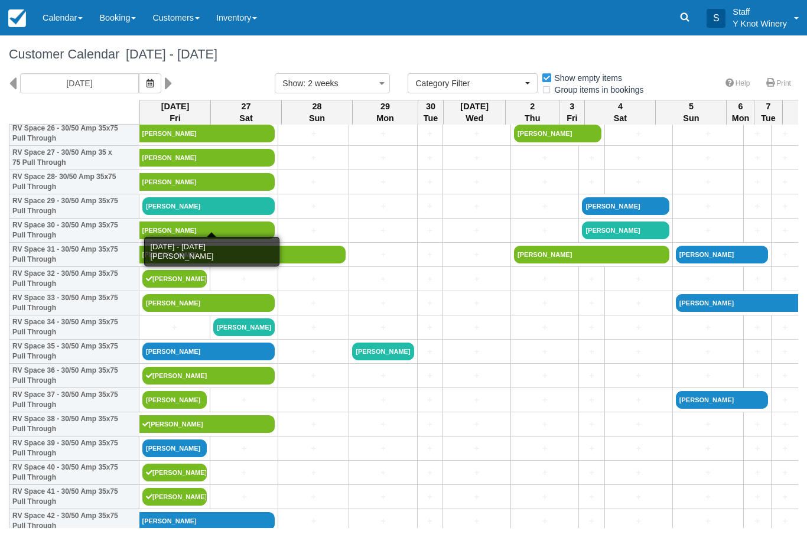
scroll to position [672, 0]
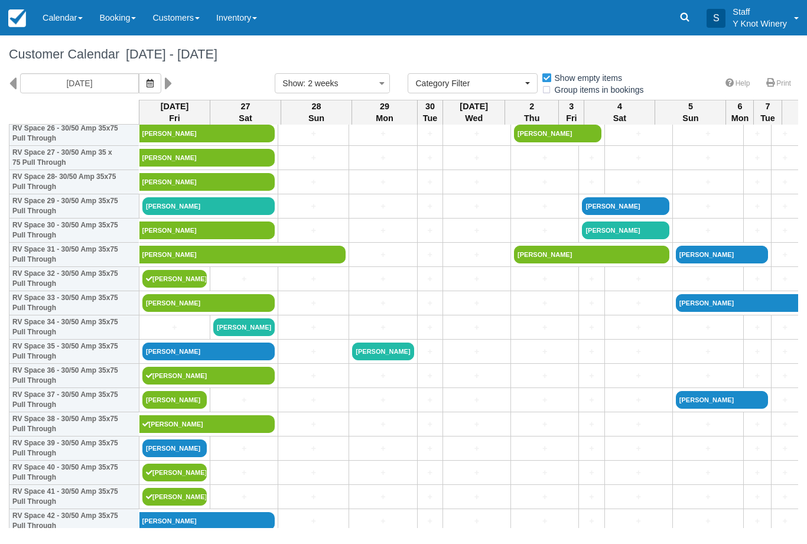
click at [182, 360] on link "[PERSON_NAME]" at bounding box center [208, 352] width 132 height 18
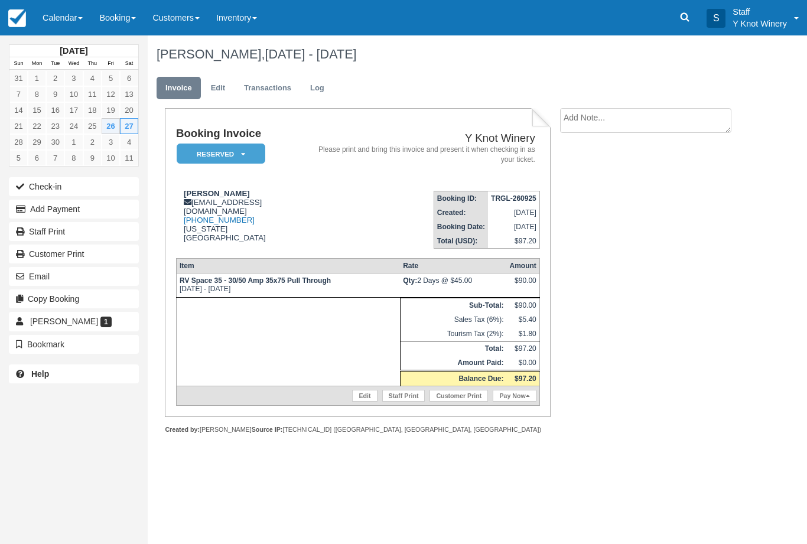
click at [54, 183] on button "Check-in" at bounding box center [74, 186] width 130 height 19
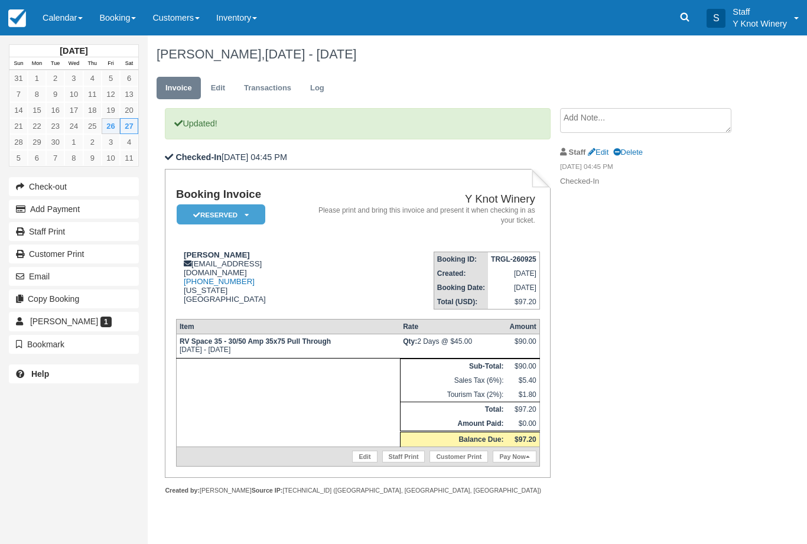
click at [523, 463] on link "Pay Now" at bounding box center [514, 457] width 43 height 12
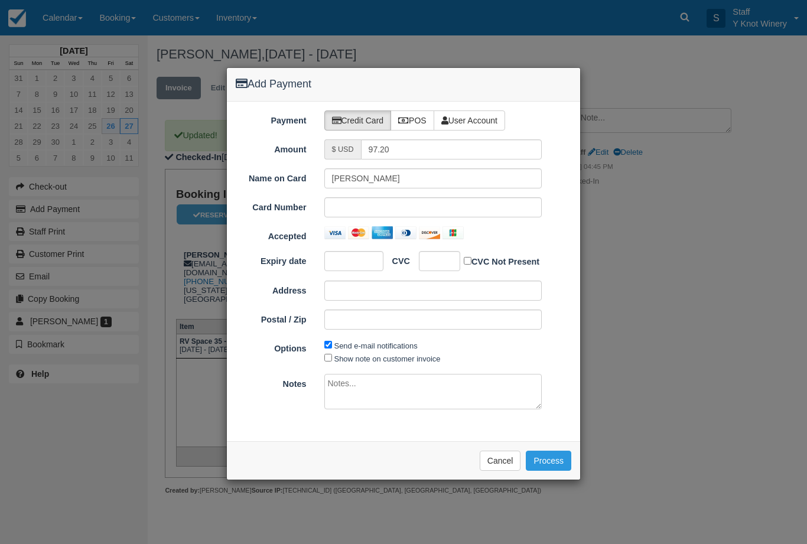
click at [492, 452] on button "Cancel" at bounding box center [500, 461] width 41 height 20
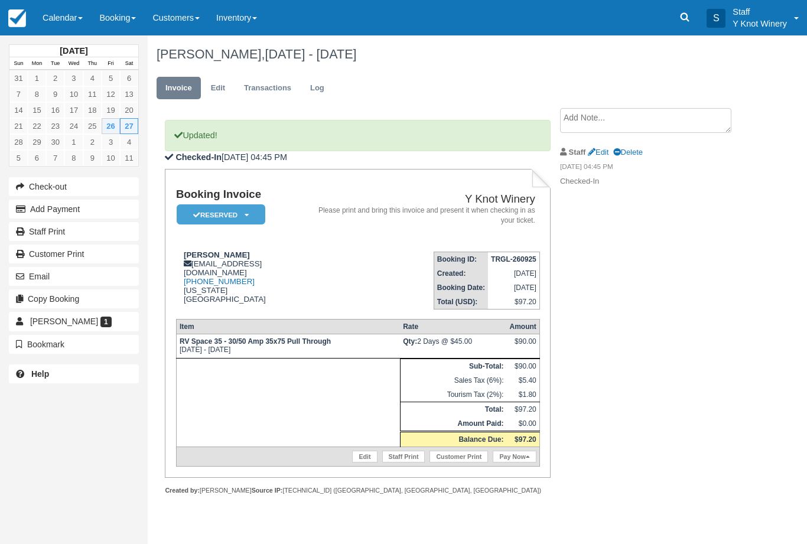
click at [224, 87] on link "Edit" at bounding box center [218, 88] width 32 height 23
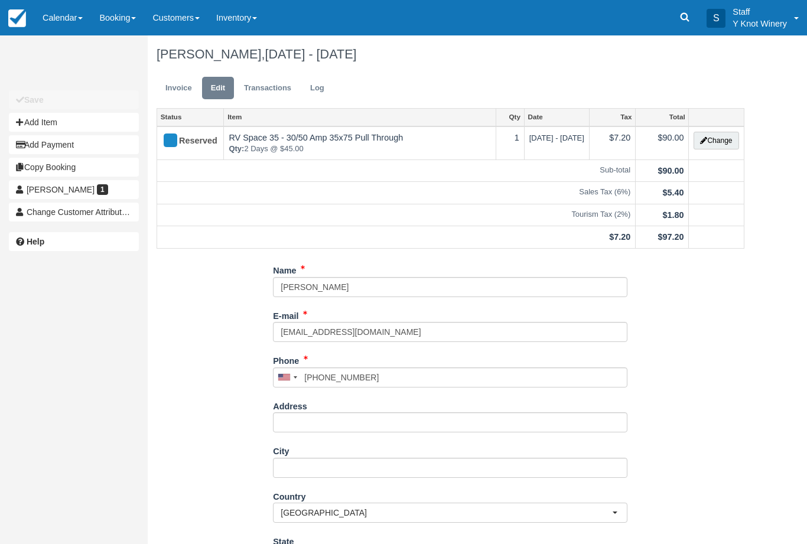
click at [725, 148] on button "Change" at bounding box center [716, 141] width 45 height 18
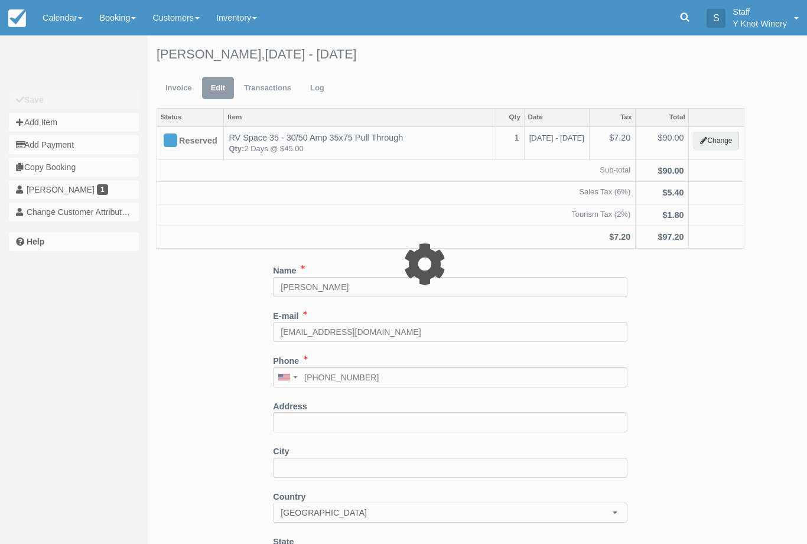
type input "90.00"
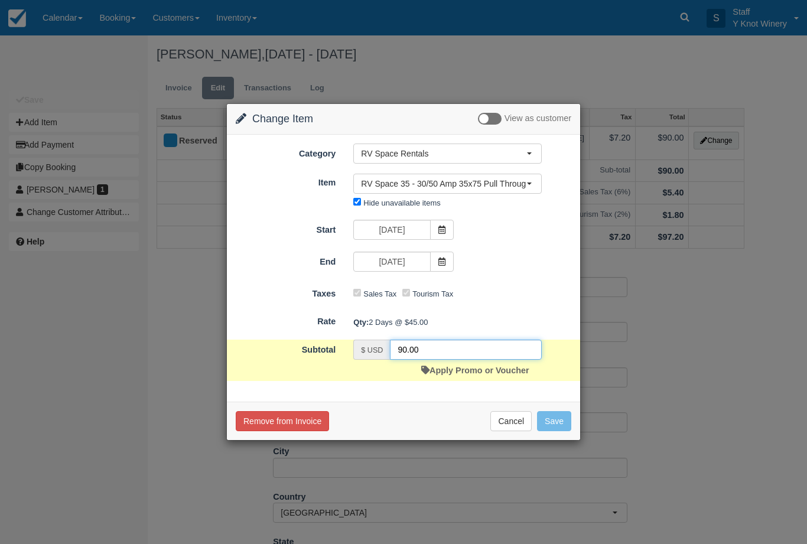
click at [472, 360] on input "90.00" at bounding box center [466, 350] width 152 height 20
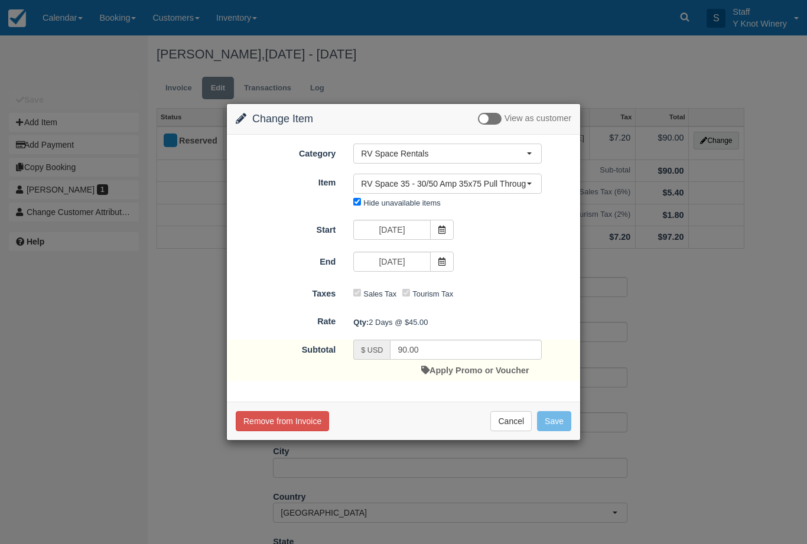
click at [480, 369] on link "Apply Promo or Voucher" at bounding box center [475, 370] width 108 height 9
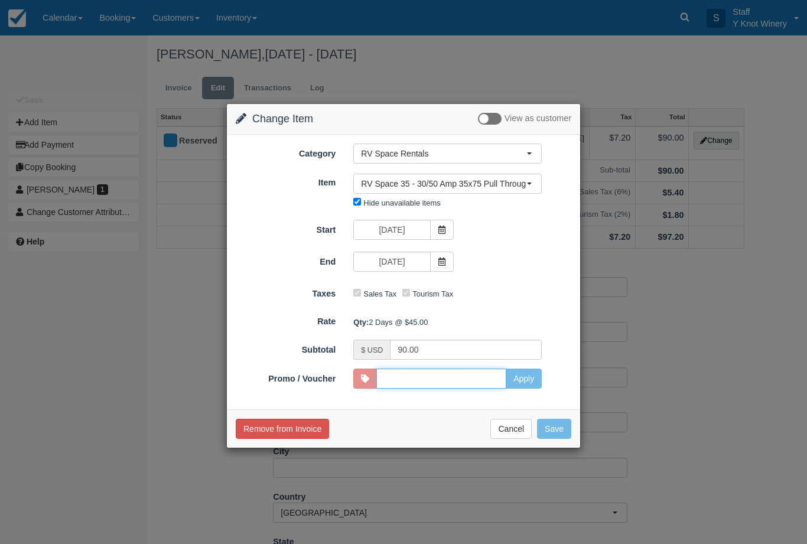
click at [457, 375] on input "Promo / Voucher" at bounding box center [441, 379] width 130 height 20
type input "VETS"
click at [526, 380] on button "Apply" at bounding box center [524, 379] width 36 height 20
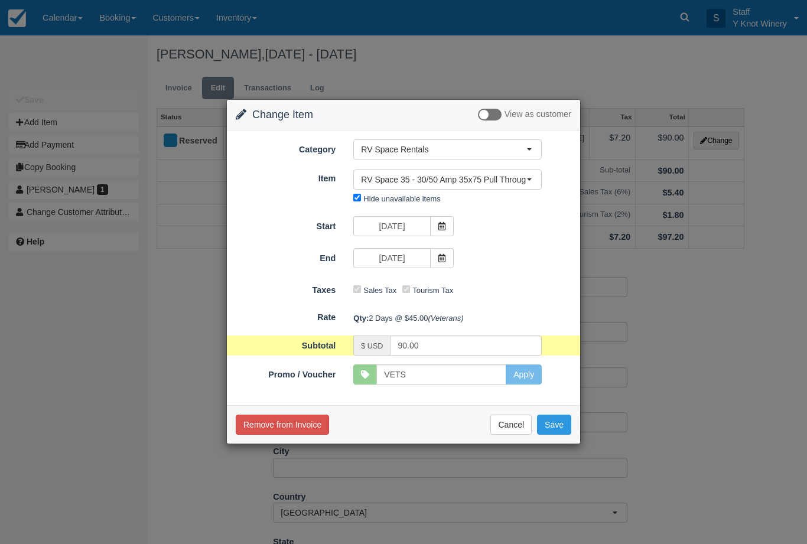
click at [565, 424] on button "Save" at bounding box center [554, 425] width 34 height 20
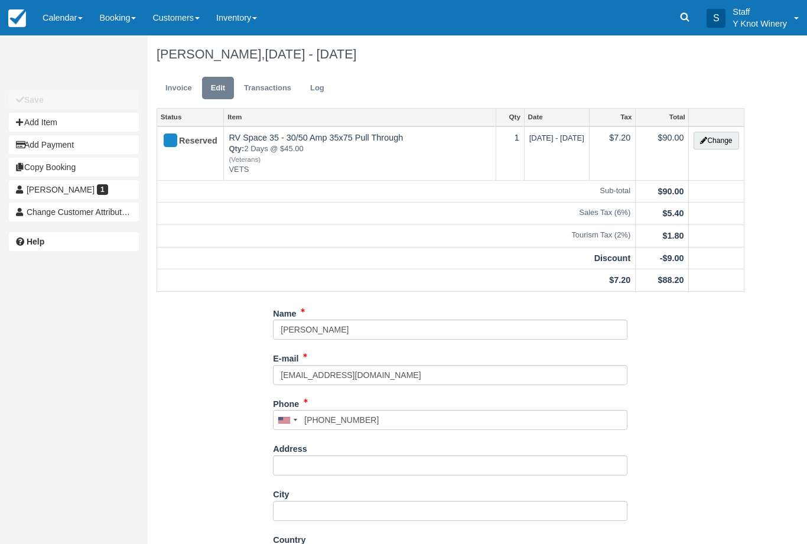
click at [180, 91] on link "Invoice" at bounding box center [179, 88] width 44 height 23
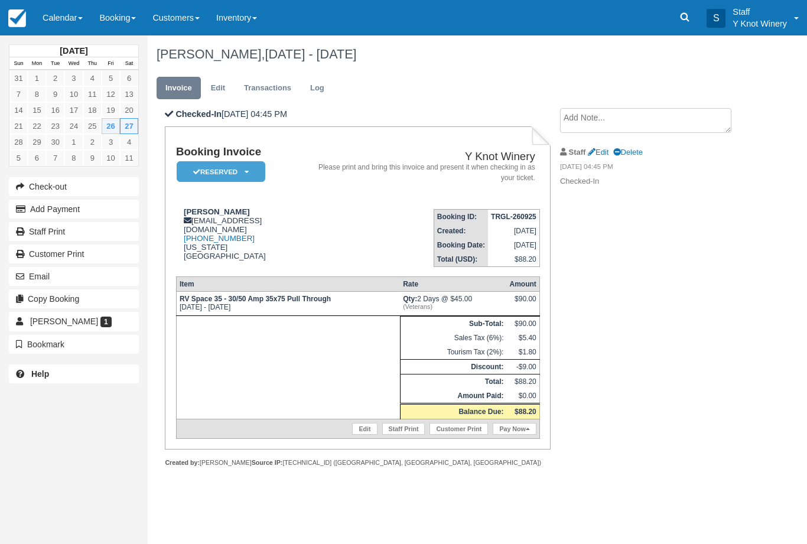
click at [523, 435] on link "Pay Now" at bounding box center [514, 429] width 43 height 12
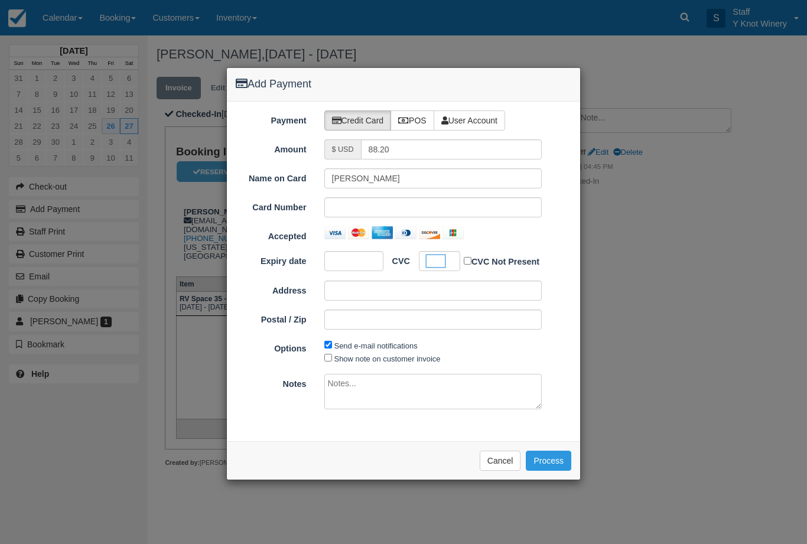
click at [564, 458] on button "Process" at bounding box center [548, 461] width 45 height 20
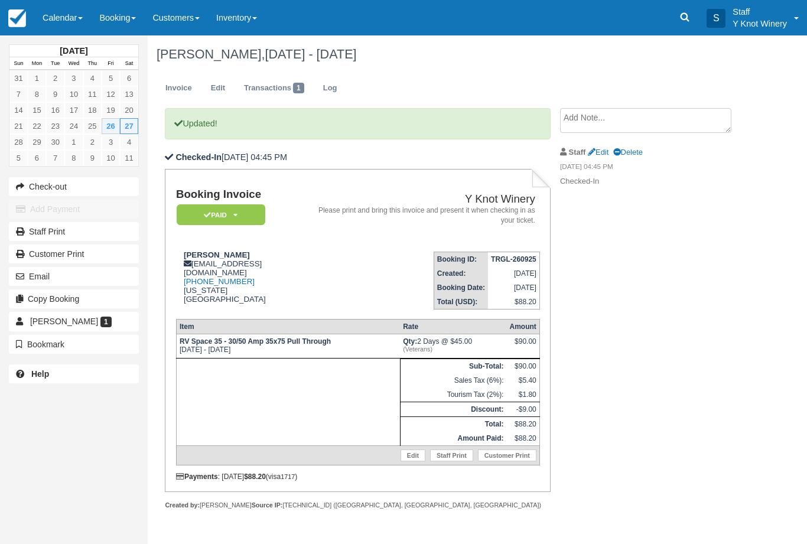
click at [173, 86] on link "Invoice" at bounding box center [179, 88] width 44 height 23
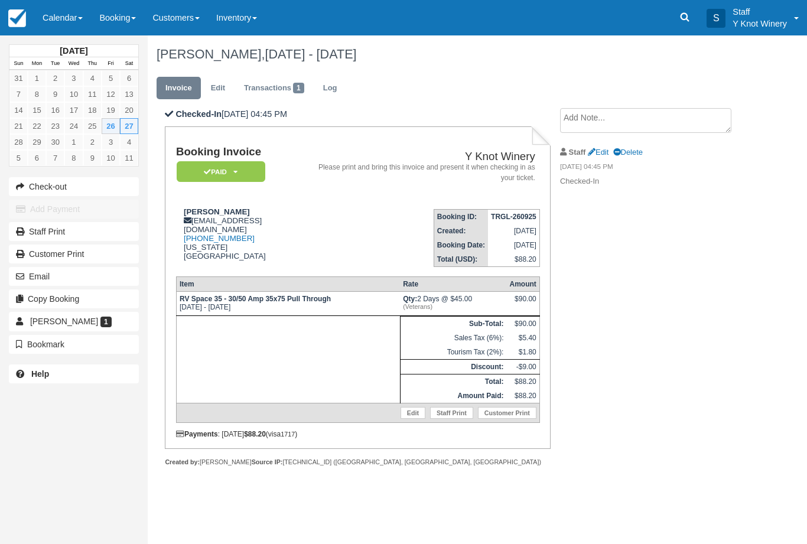
click at [57, 18] on link "Calendar" at bounding box center [62, 17] width 57 height 35
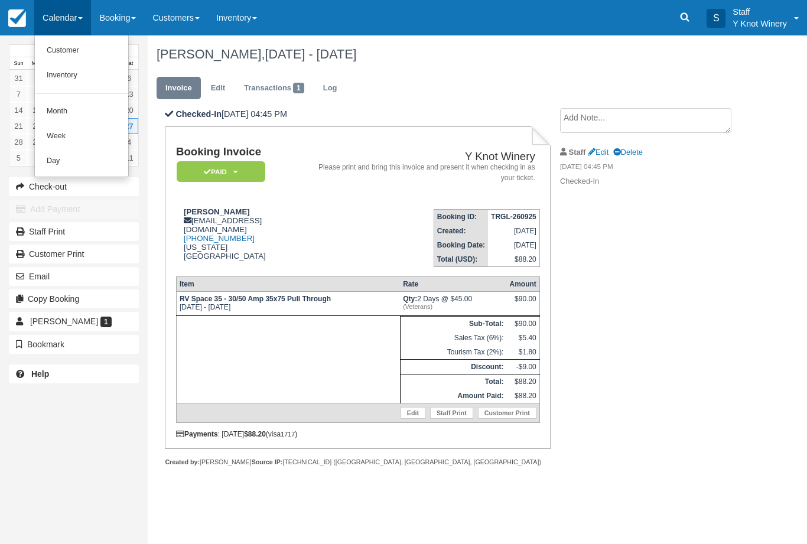
click at [61, 55] on link "Customer" at bounding box center [81, 50] width 93 height 25
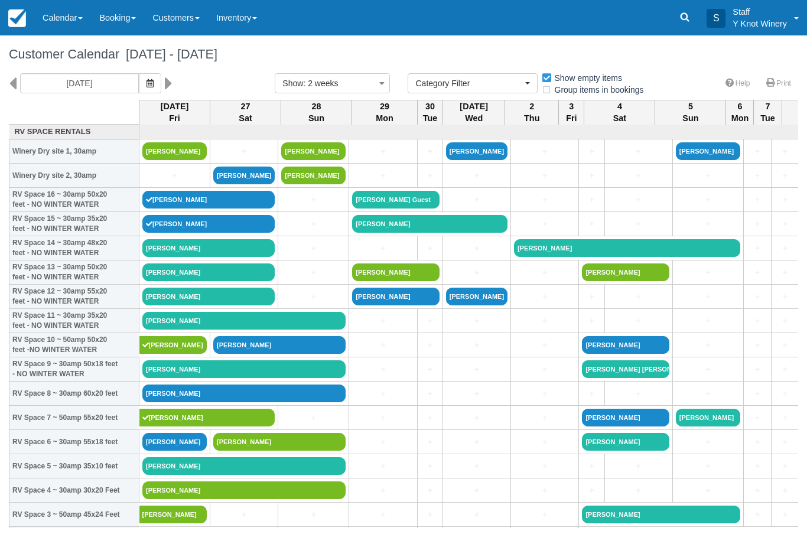
select select
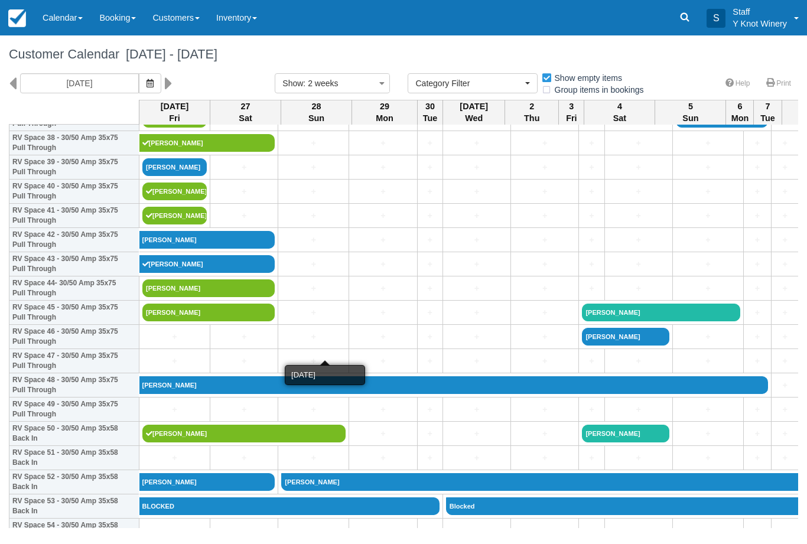
scroll to position [953, 0]
click at [60, 15] on link "Calendar" at bounding box center [62, 17] width 57 height 35
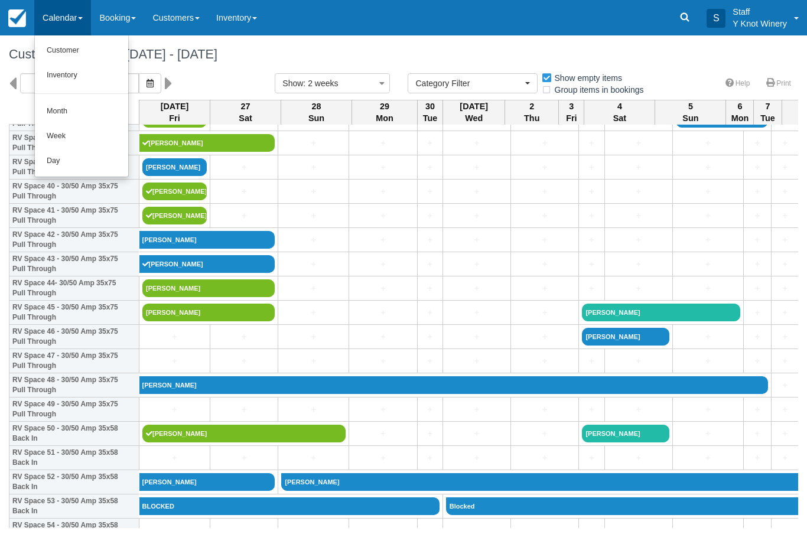
click at [72, 45] on link "Customer" at bounding box center [81, 50] width 93 height 25
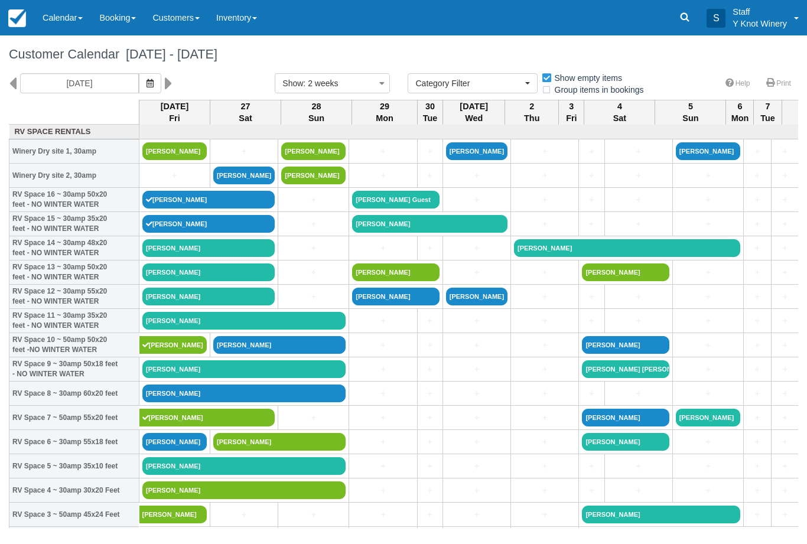
select select
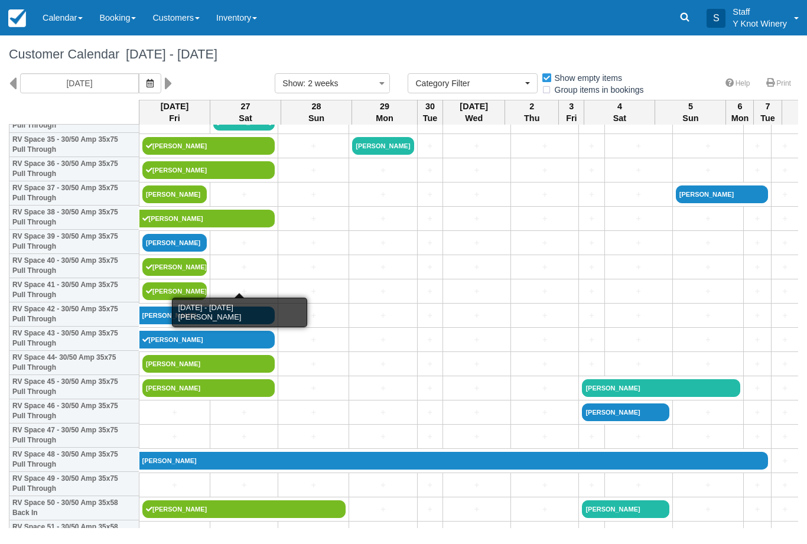
scroll to position [879, 0]
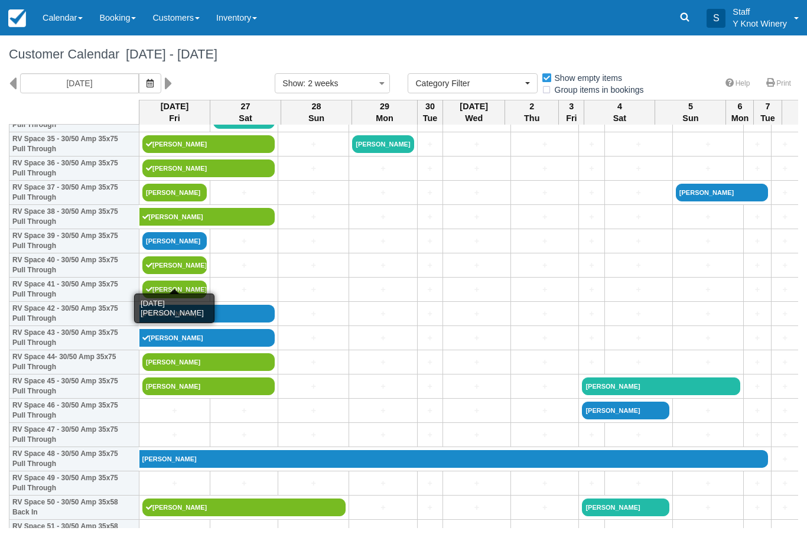
click at [175, 274] on link "[PERSON_NAME]" at bounding box center [174, 265] width 64 height 18
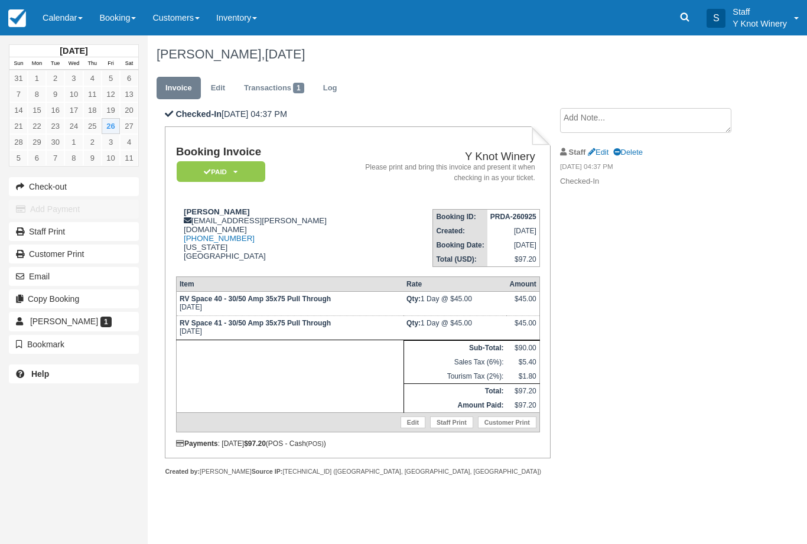
click at [412, 428] on link "Edit" at bounding box center [413, 422] width 25 height 12
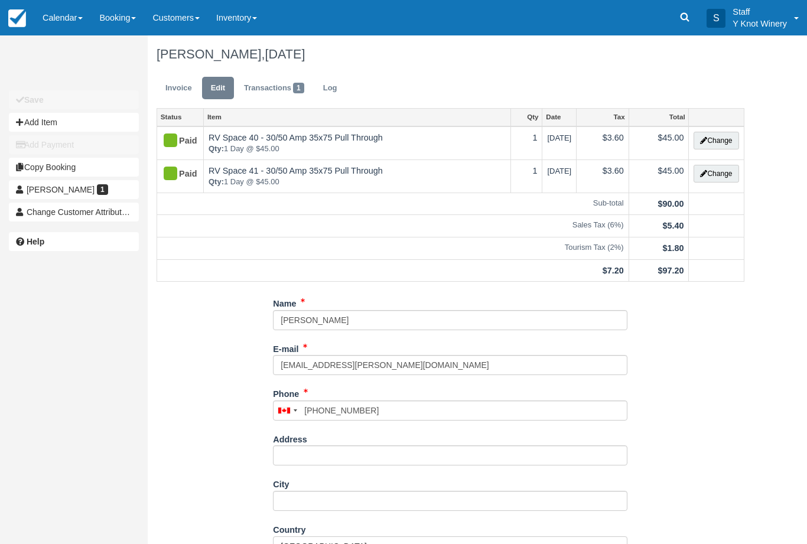
click at [714, 139] on button "Change" at bounding box center [716, 141] width 45 height 18
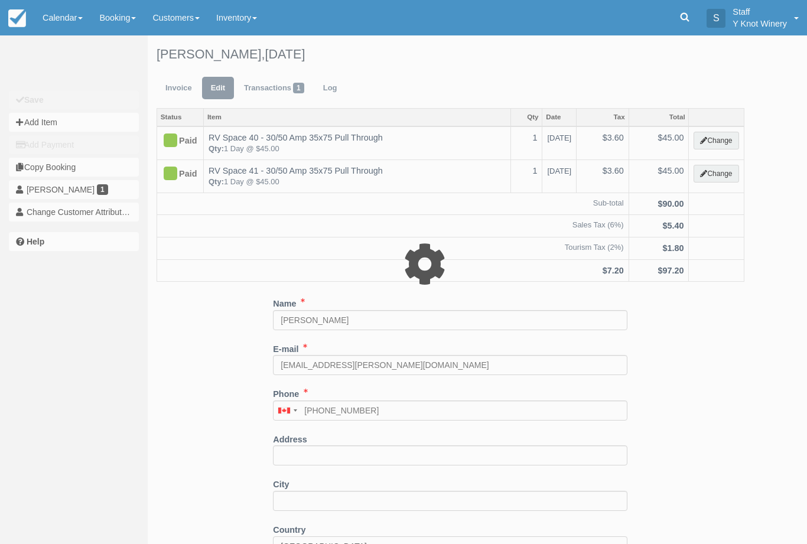
type input "45.00"
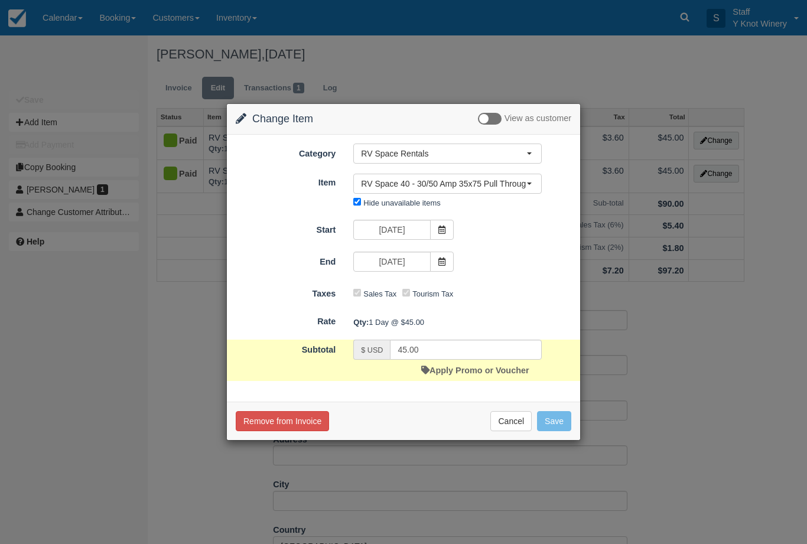
click at [480, 184] on span "RV Space 40 - 30/50 Amp 35x75 Pull Through" at bounding box center [443, 184] width 165 height 12
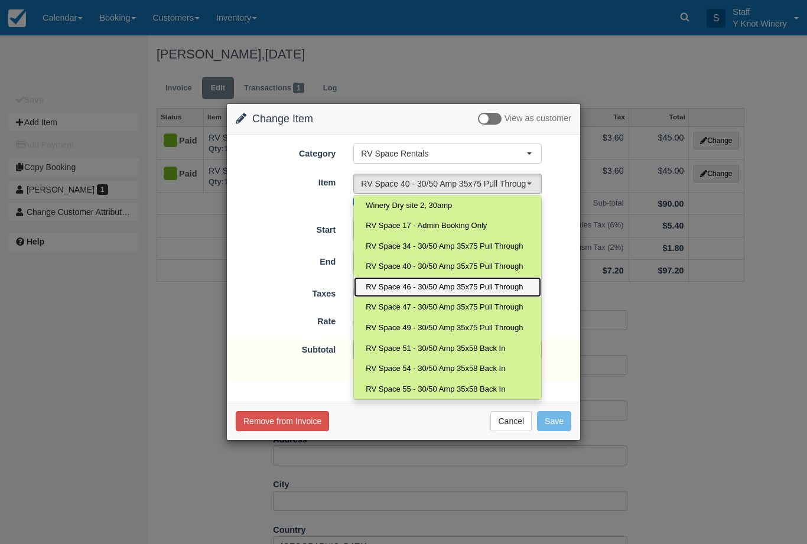
click at [435, 282] on span "RV Space 46 - 30/50 Amp 35x75 Pull Through" at bounding box center [444, 287] width 157 height 11
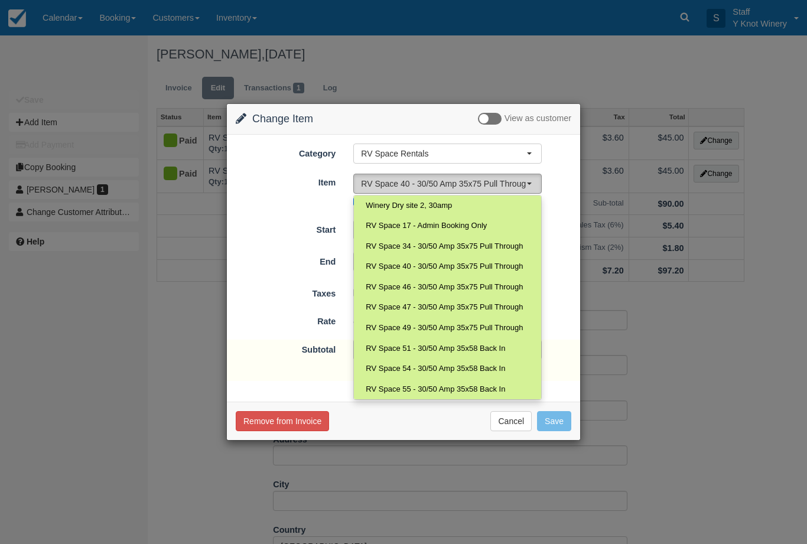
select select "98"
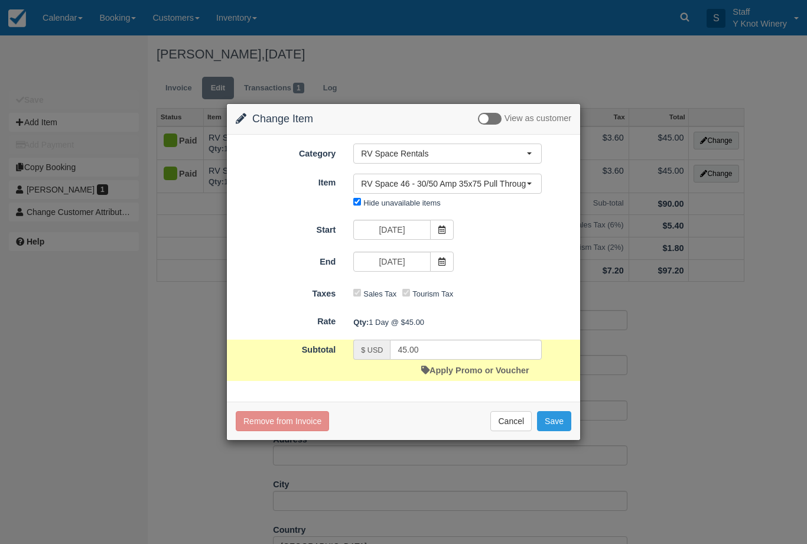
click at [563, 418] on button "Save" at bounding box center [554, 421] width 34 height 20
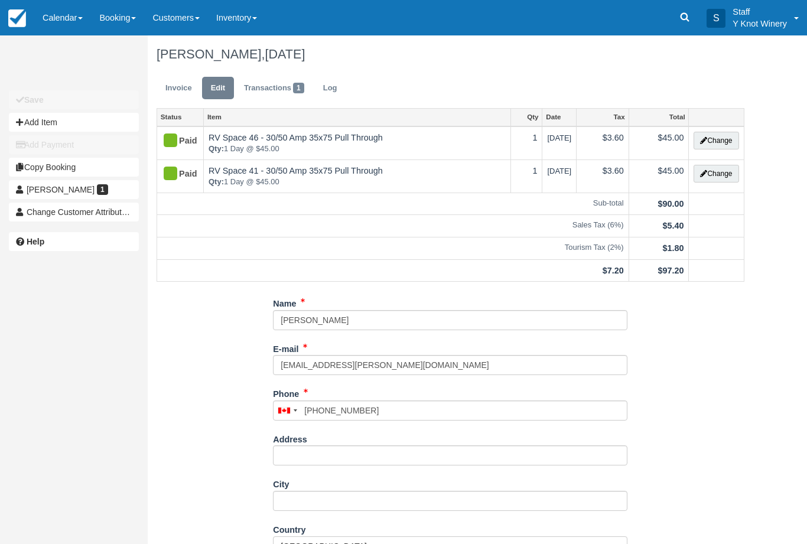
click at [712, 180] on button "Change" at bounding box center [716, 174] width 45 height 18
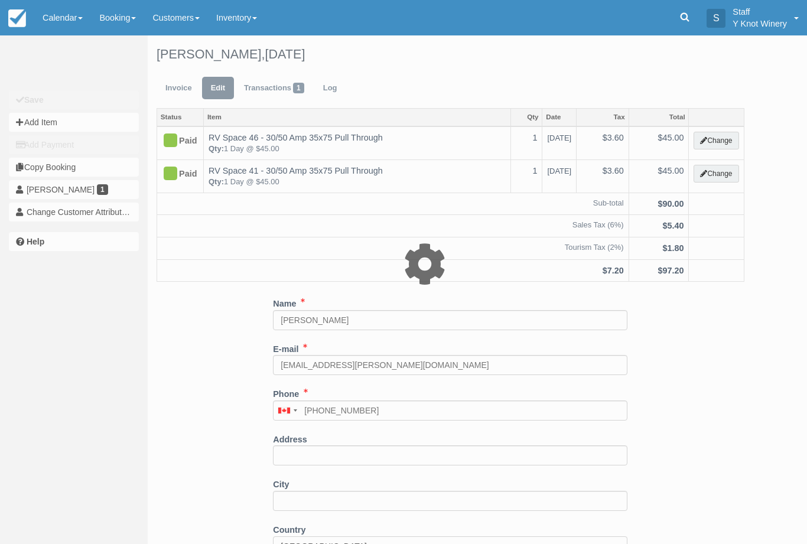
type input "45.00"
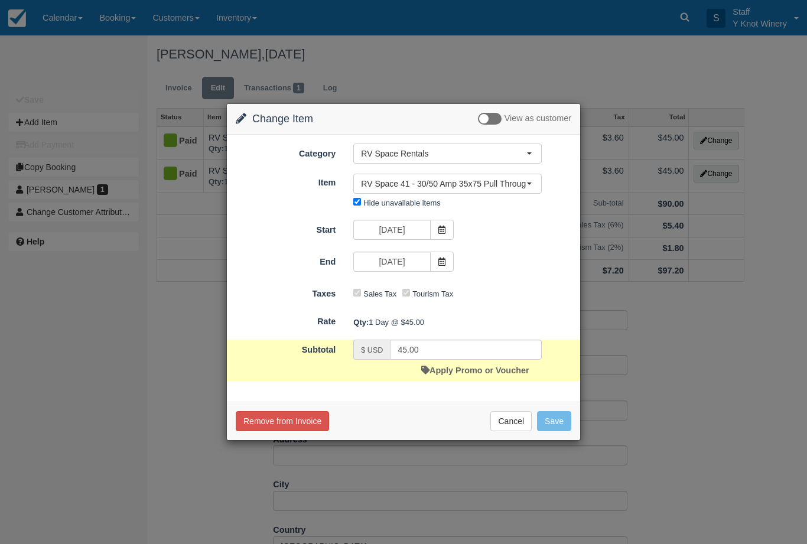
click at [438, 182] on span "RV Space 41 - 30/50 Amp 35x75 Pull Through" at bounding box center [443, 184] width 165 height 12
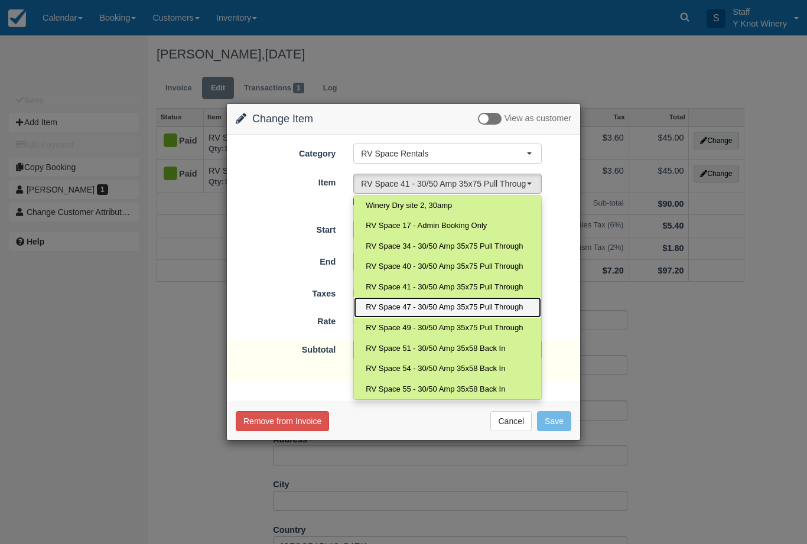
click at [424, 305] on span "RV Space 47 - 30/50 Amp 35x75 Pull Through" at bounding box center [444, 307] width 157 height 11
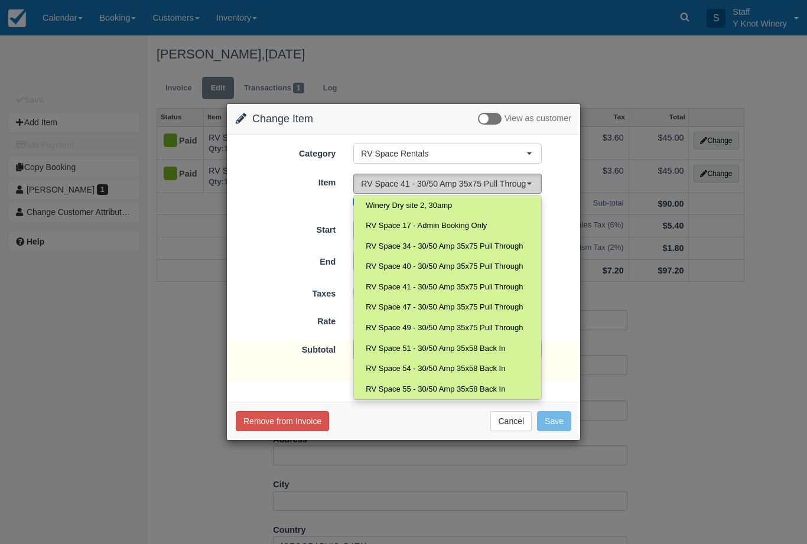
select select "99"
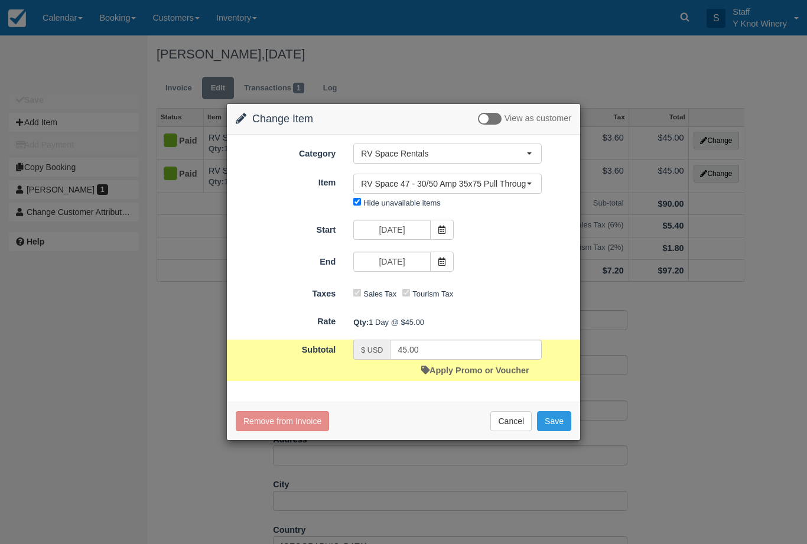
click at [550, 419] on button "Save" at bounding box center [554, 421] width 34 height 20
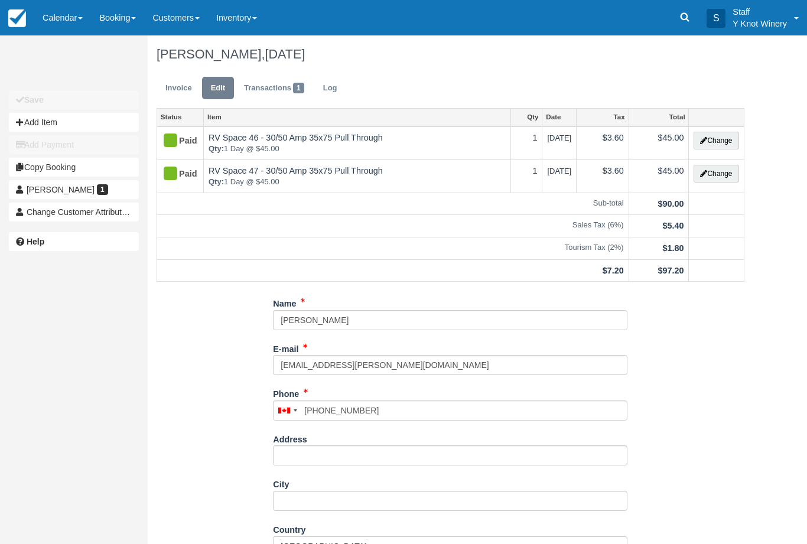
click at [179, 82] on link "Invoice" at bounding box center [179, 88] width 44 height 23
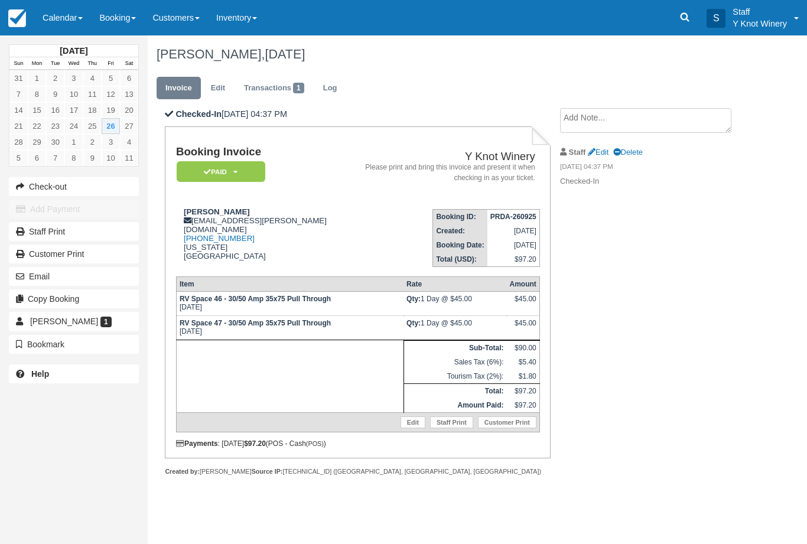
click at [48, 16] on link "Calendar" at bounding box center [62, 17] width 57 height 35
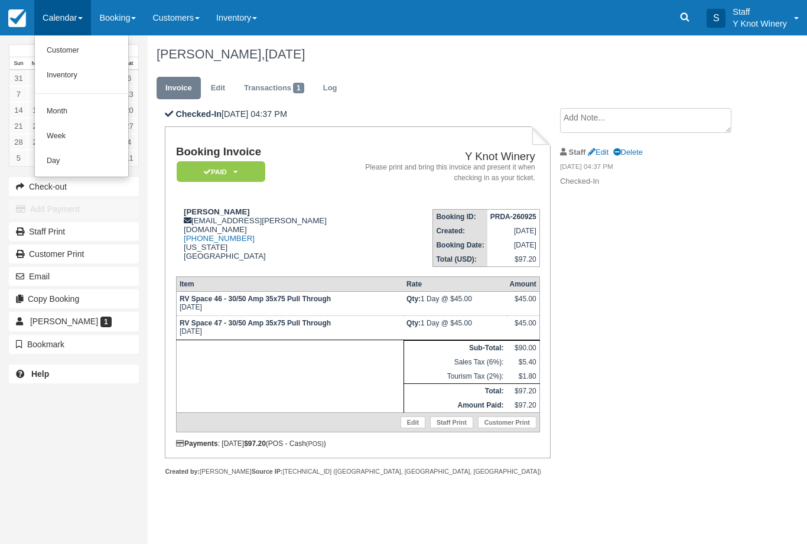
click at [80, 43] on link "Customer" at bounding box center [81, 50] width 93 height 25
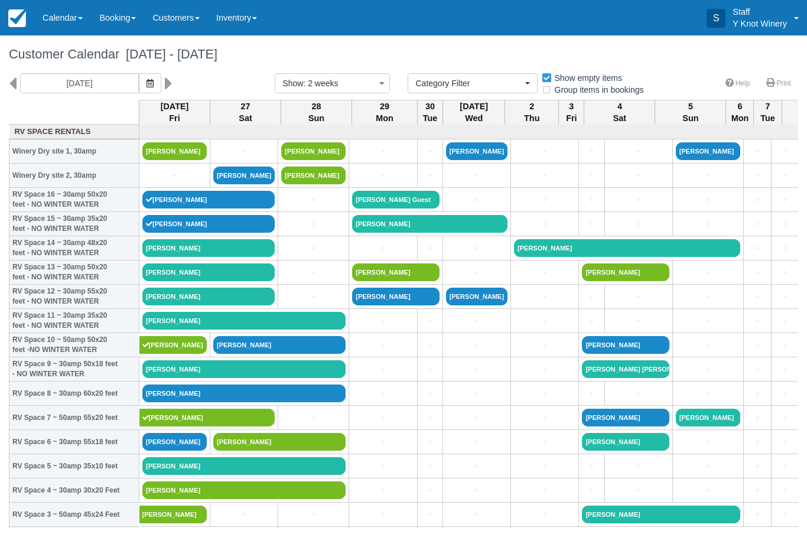
select select
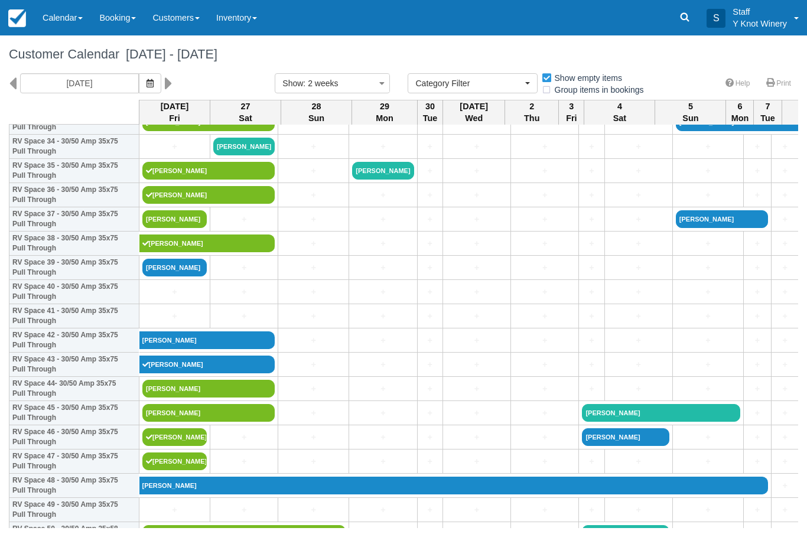
scroll to position [853, 0]
